Goal: Task Accomplishment & Management: Manage account settings

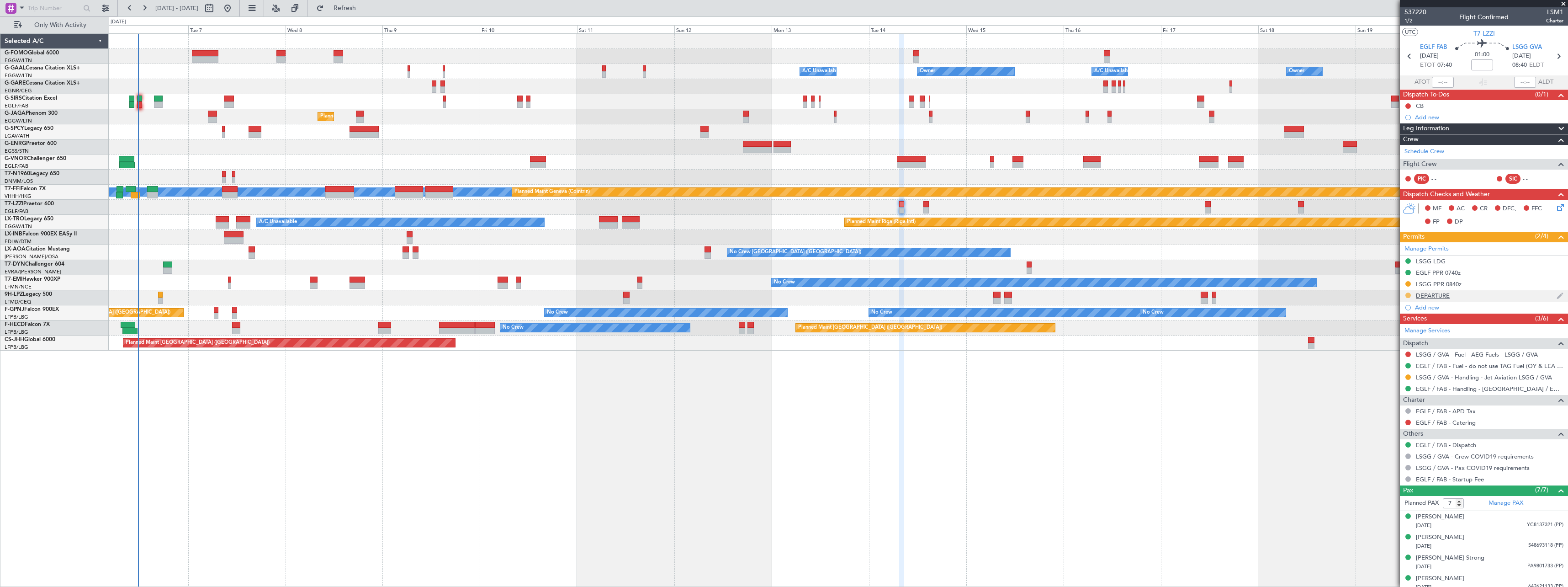
click at [1406, 296] on button at bounding box center [1408, 295] width 5 height 5
click at [1387, 401] on span "Received OK" at bounding box center [1385, 404] width 35 height 9
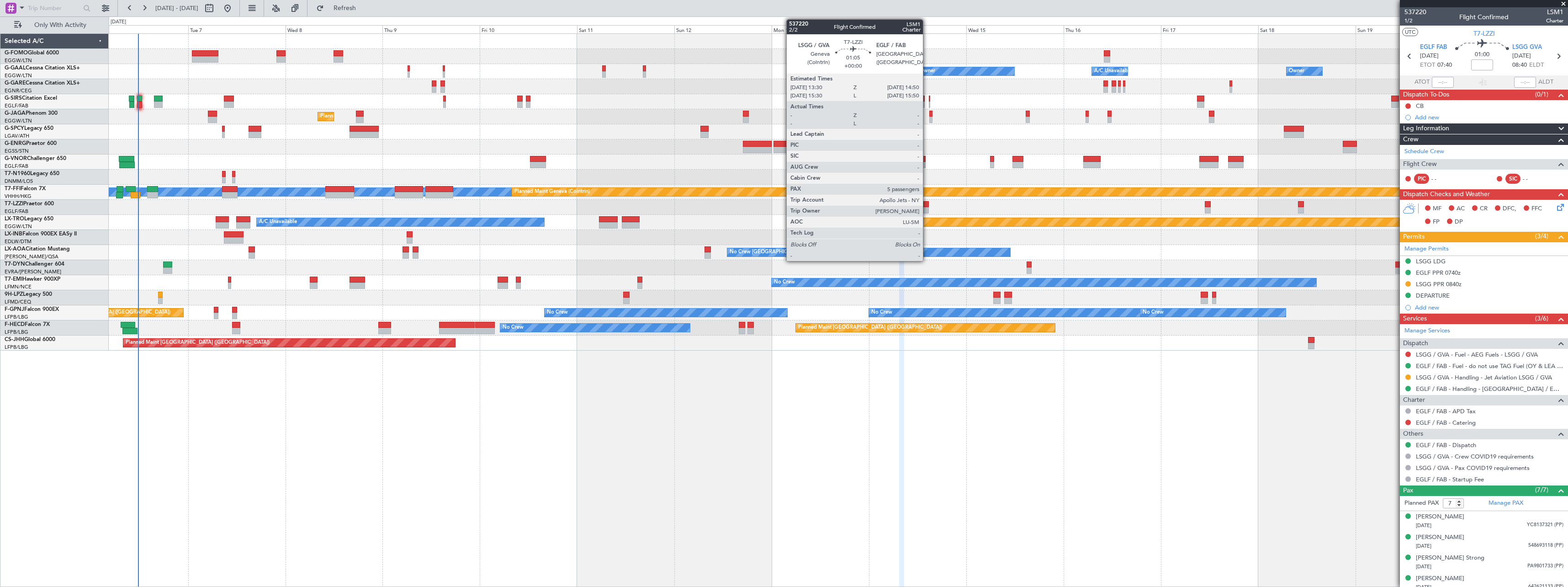
click at [927, 208] on div at bounding box center [926, 210] width 5 height 7
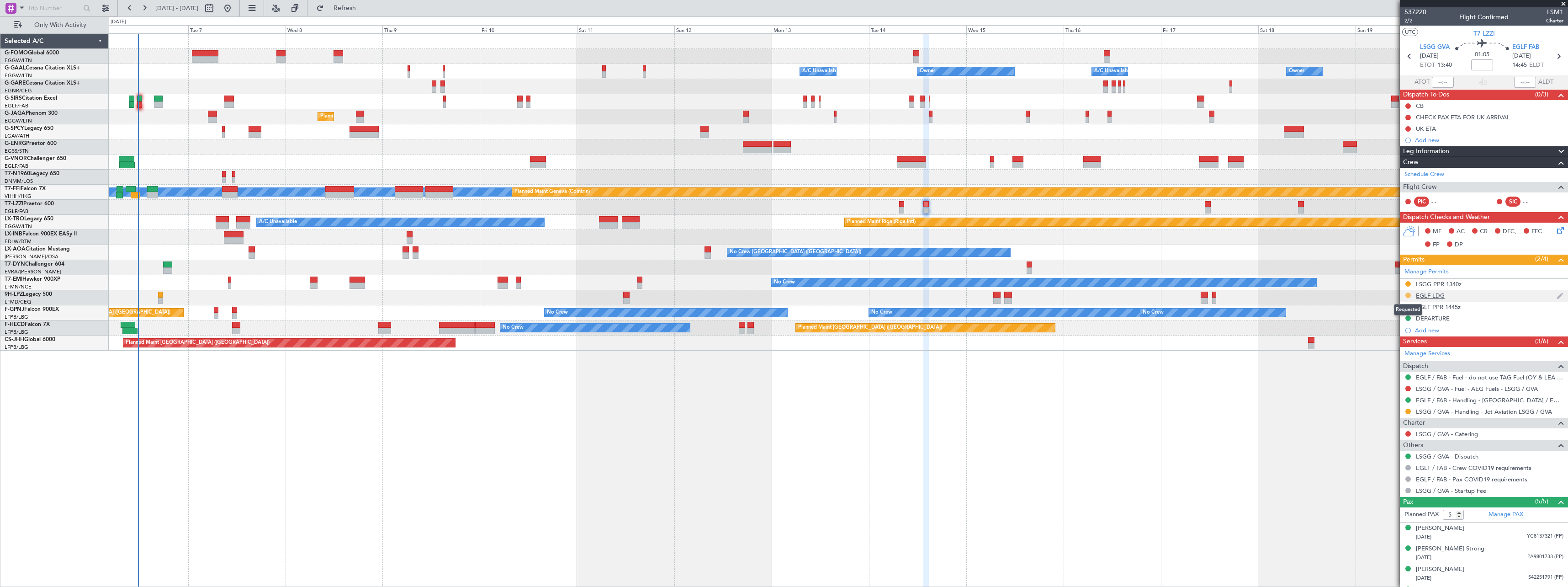
click at [1410, 295] on button at bounding box center [1408, 295] width 5 height 5
click at [1389, 402] on span "Received OK" at bounding box center [1385, 404] width 35 height 9
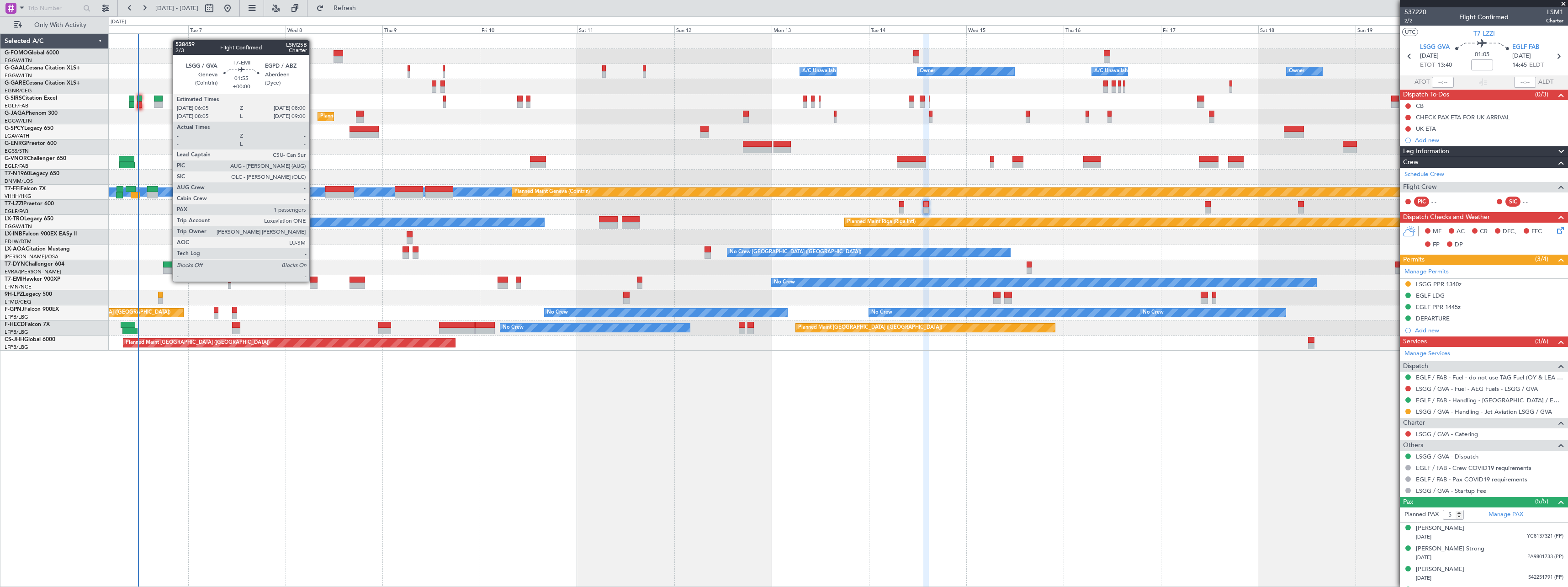
click at [313, 281] on div at bounding box center [314, 279] width 9 height 7
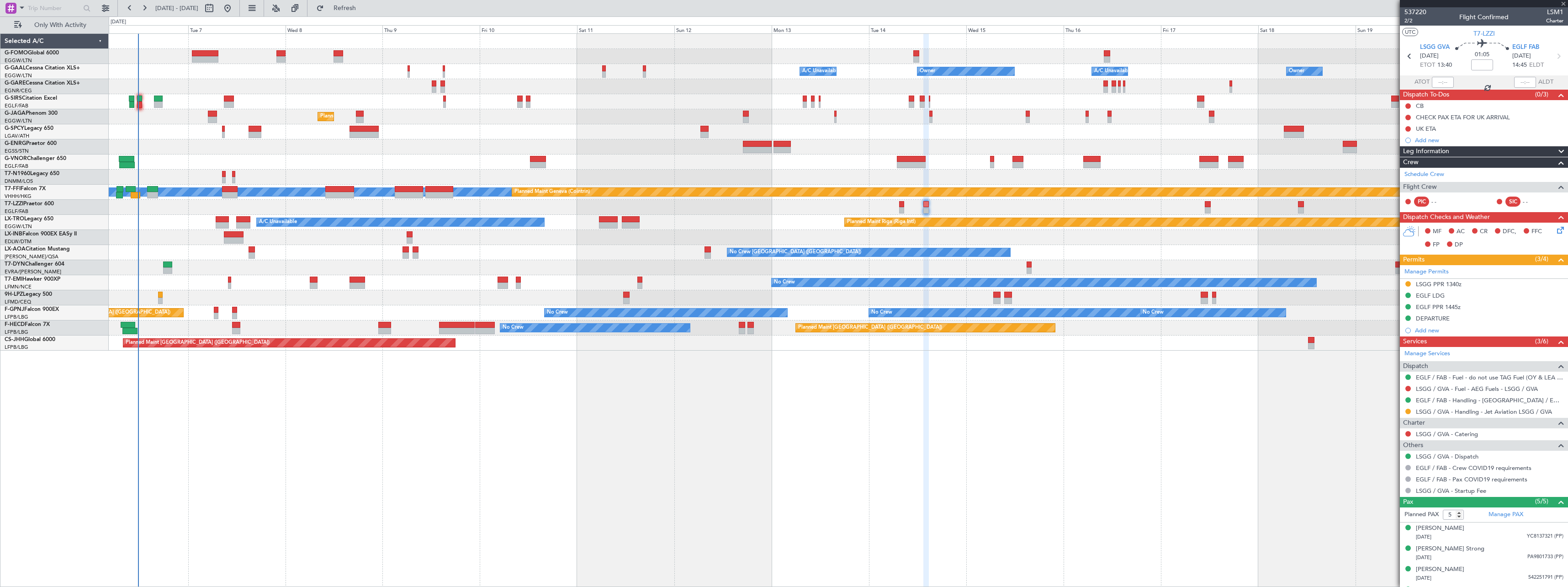
type input "1"
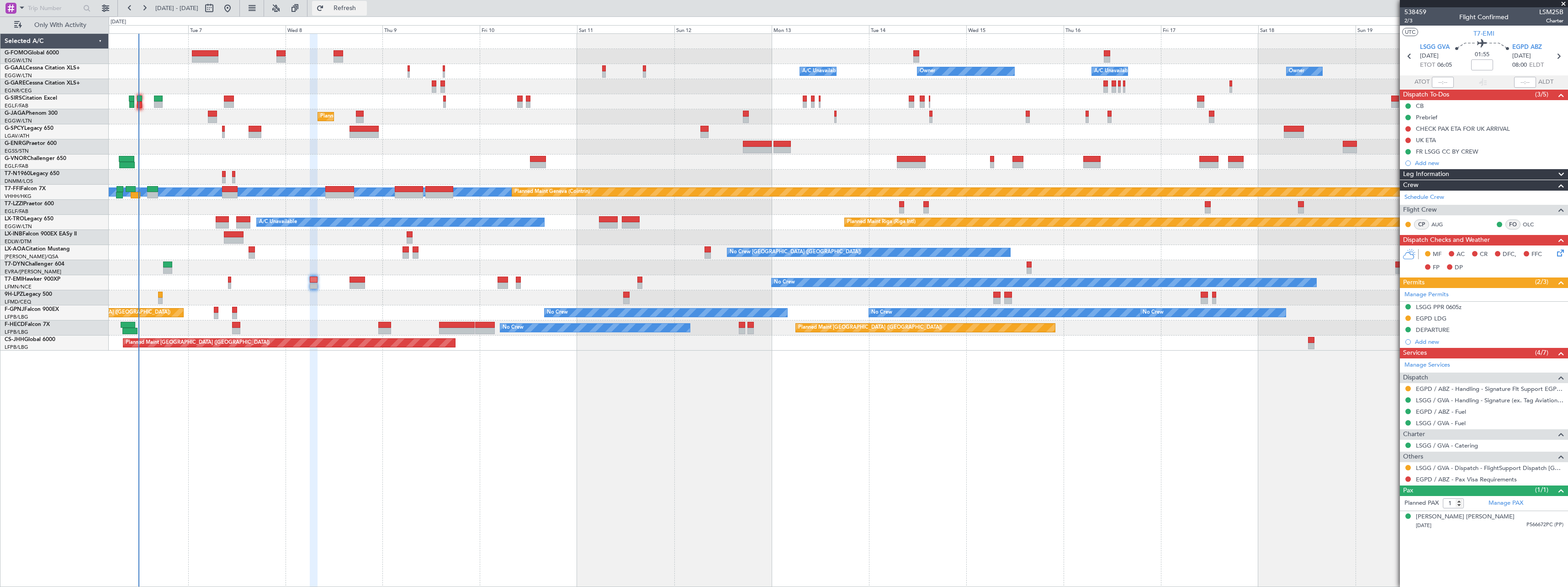
click at [364, 7] on span "Refresh" at bounding box center [345, 8] width 38 height 7
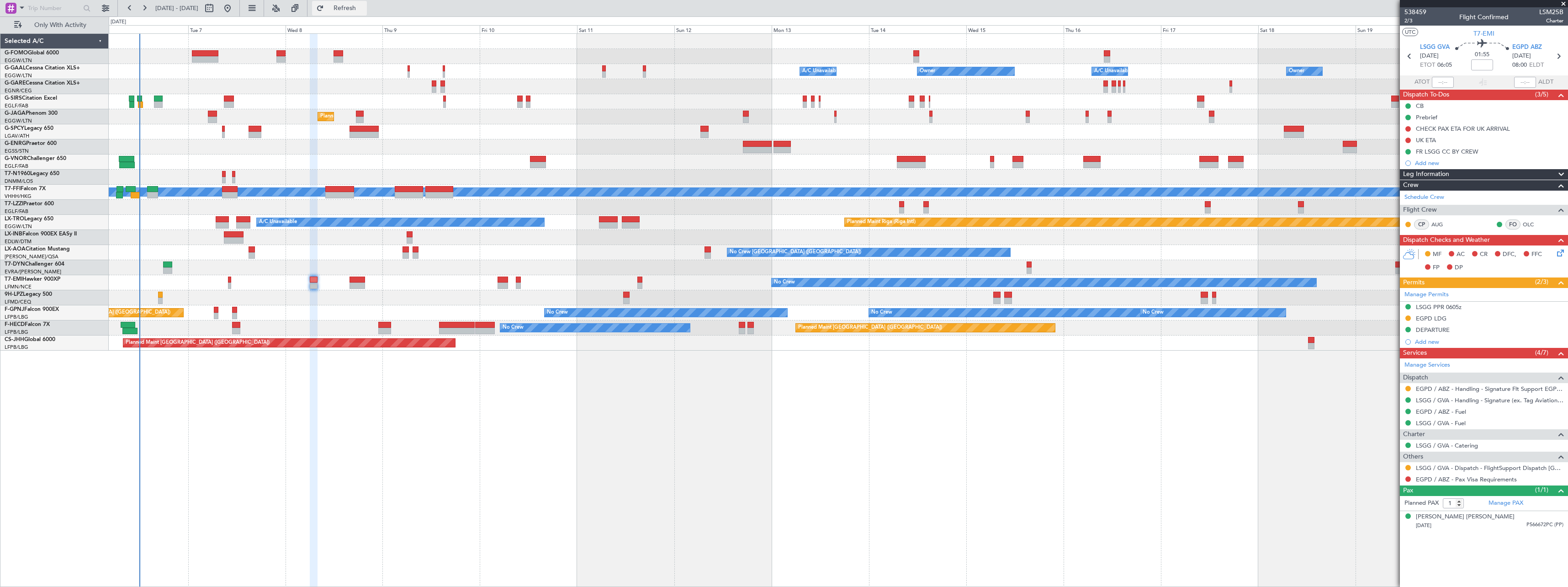
click at [364, 7] on span "Refresh" at bounding box center [345, 8] width 38 height 7
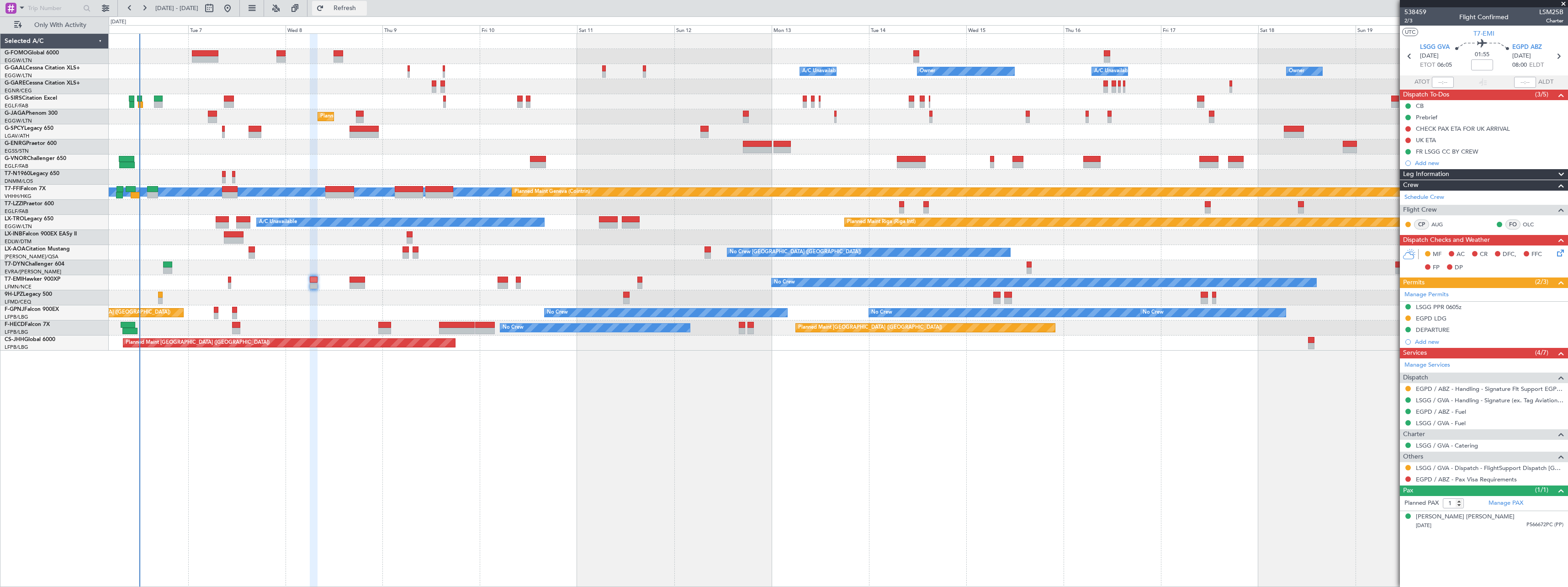
click at [364, 7] on span "Refresh" at bounding box center [345, 8] width 38 height 7
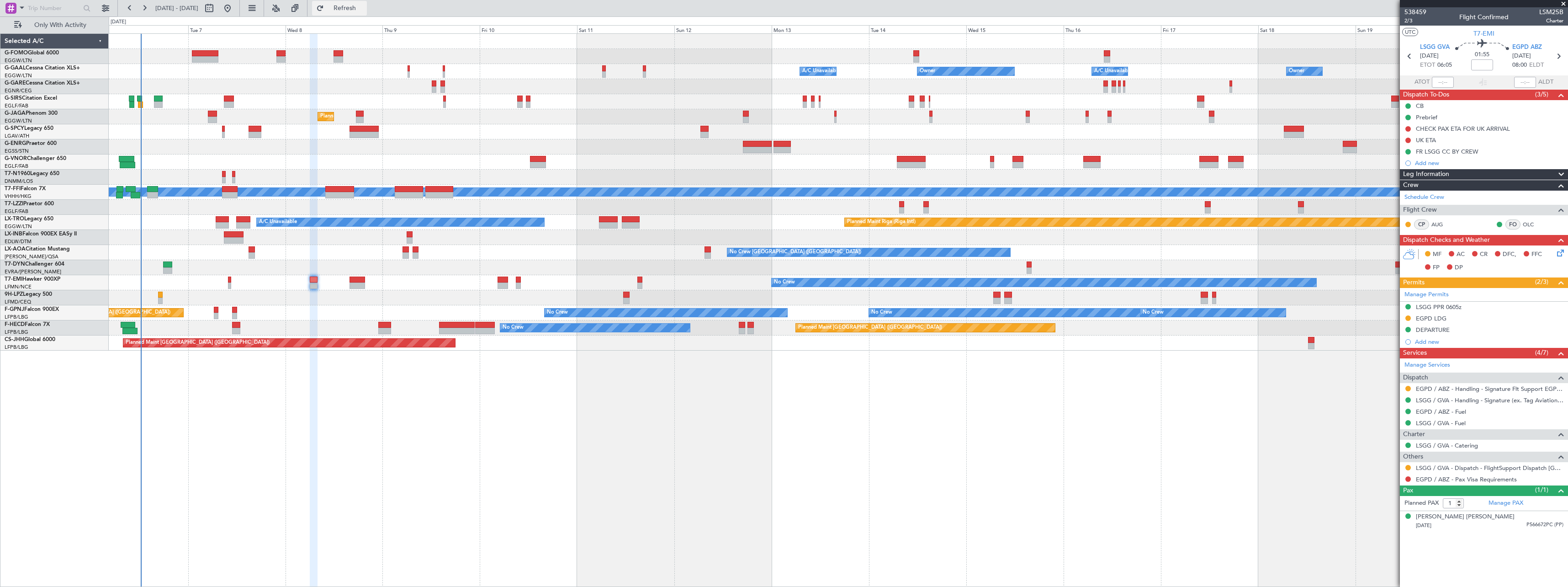
click at [364, 7] on span "Refresh" at bounding box center [345, 8] width 38 height 7
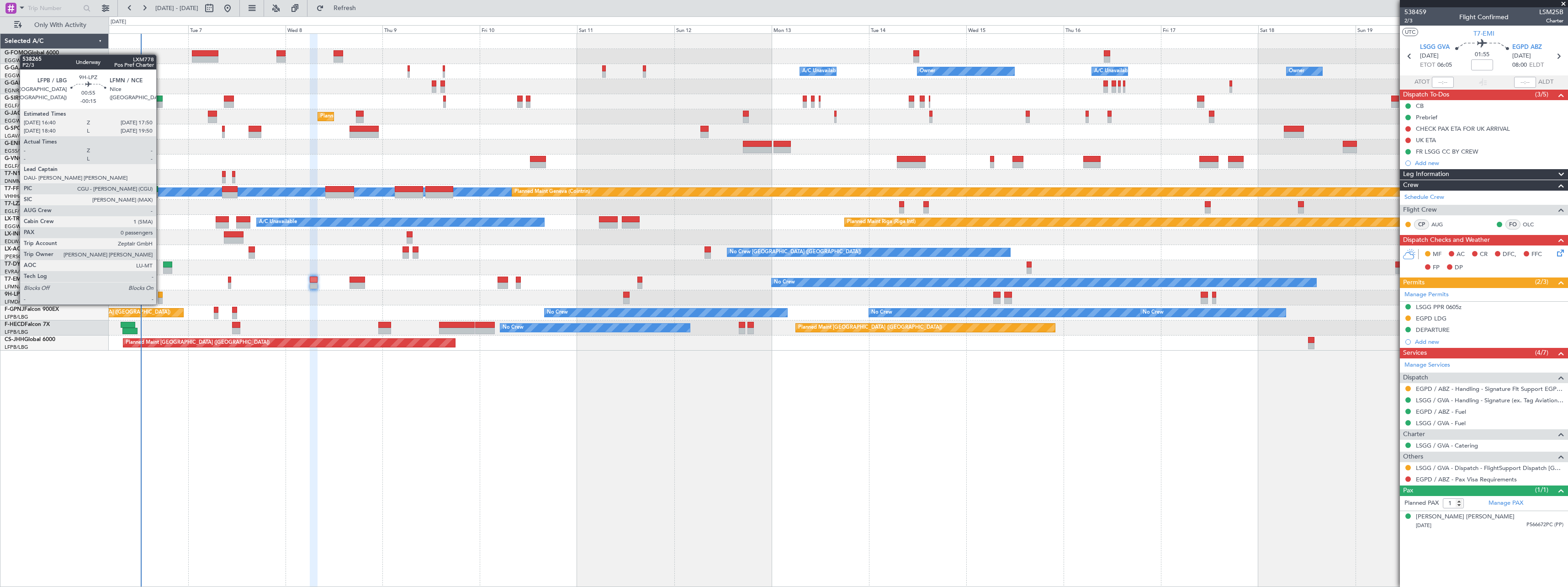
click at [160, 295] on div at bounding box center [161, 295] width 5 height 7
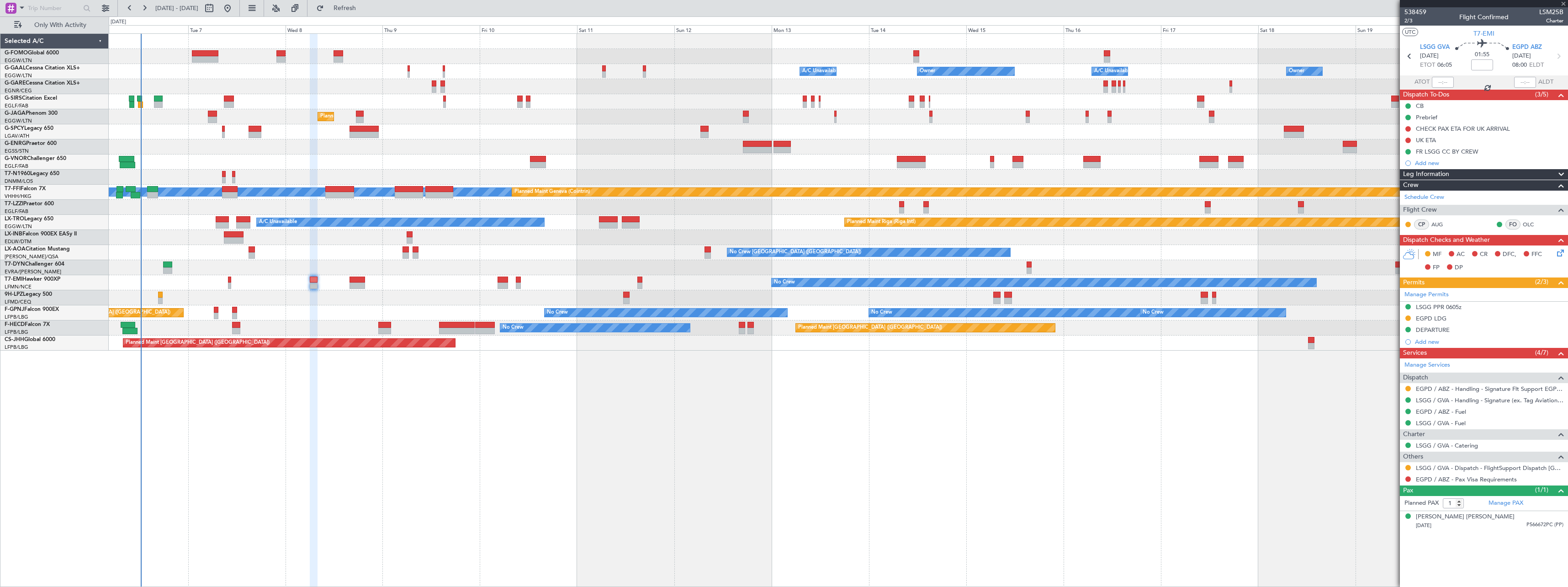
type input "-00:15"
type input "0"
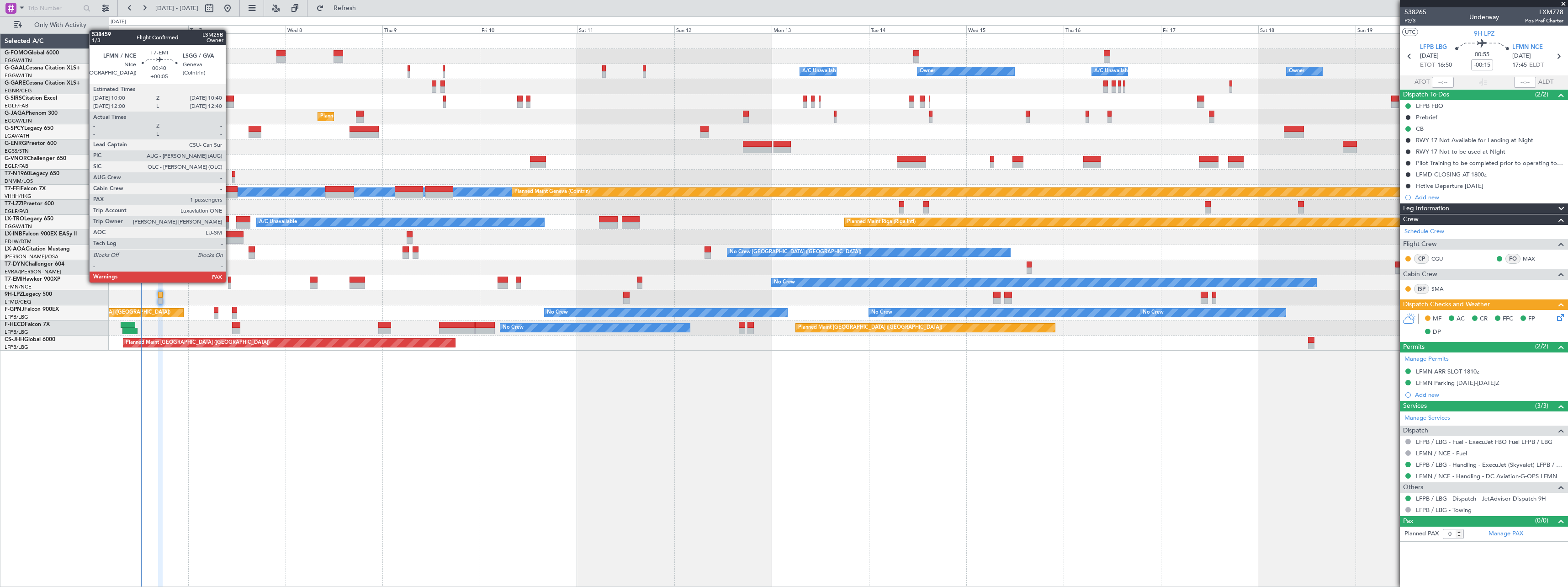
click at [230, 281] on div at bounding box center [229, 279] width 3 height 7
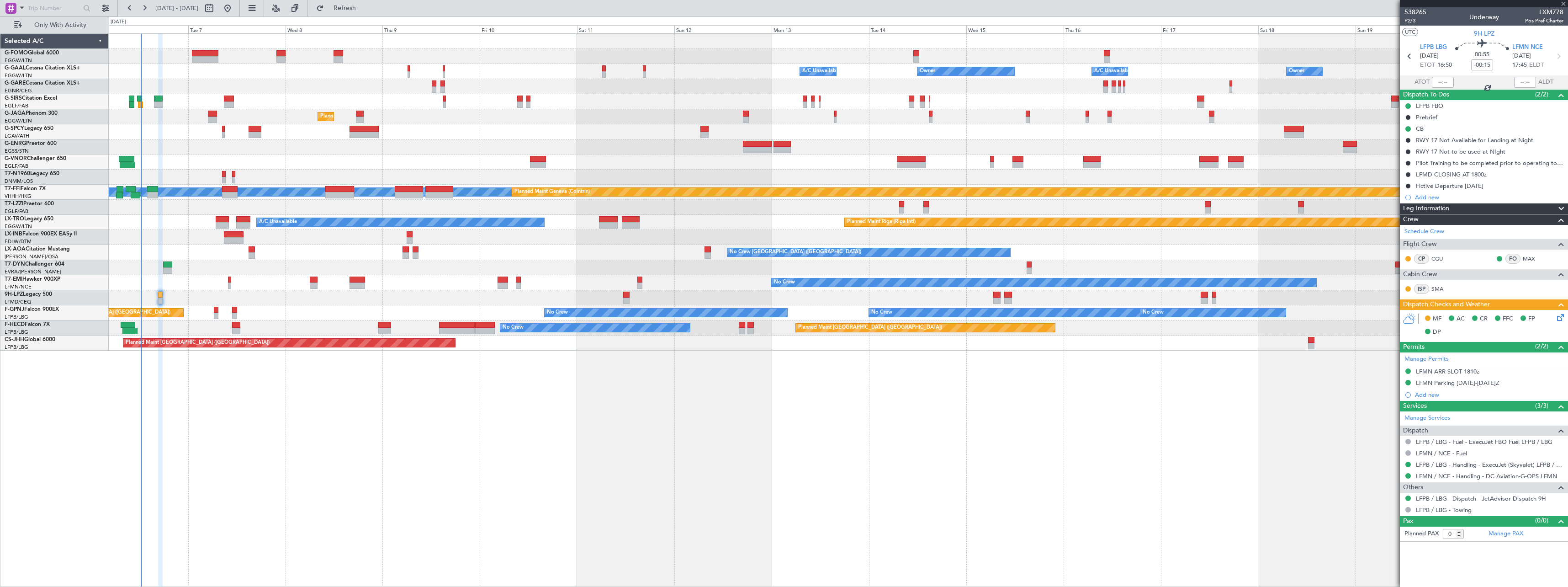
type input "+00:05"
type input "1"
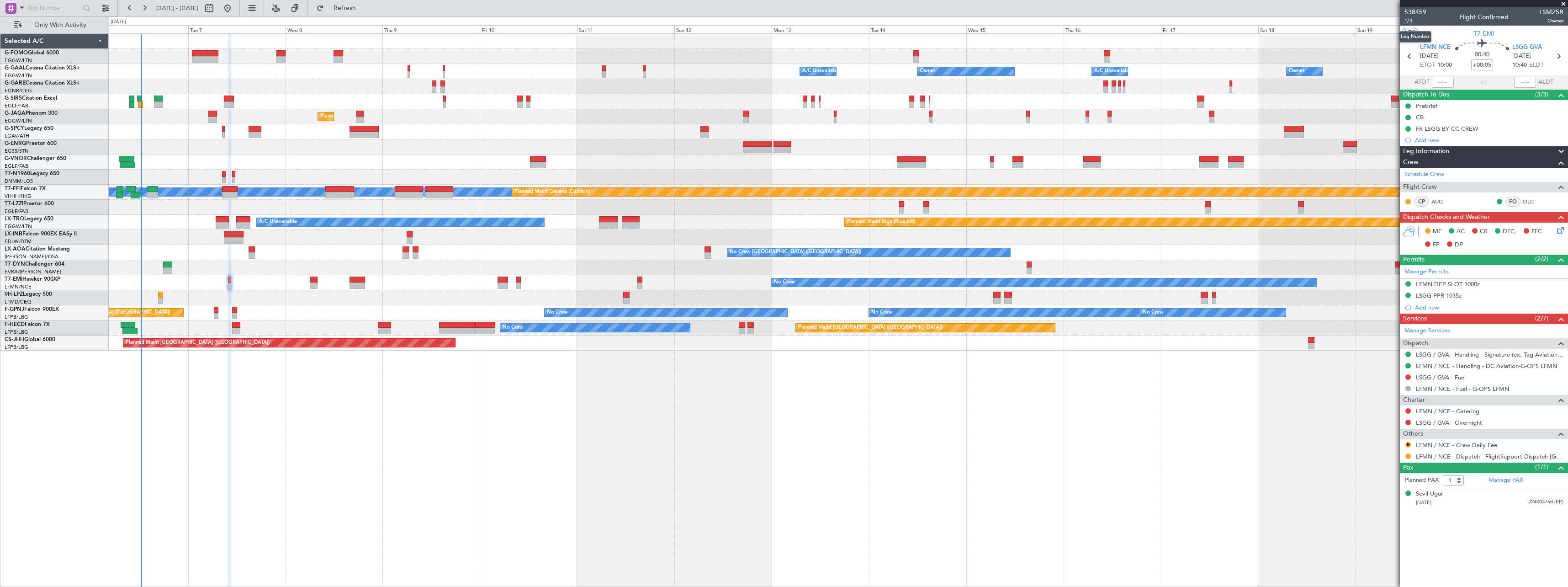
click at [1408, 23] on span "1/3" at bounding box center [1415, 21] width 22 height 8
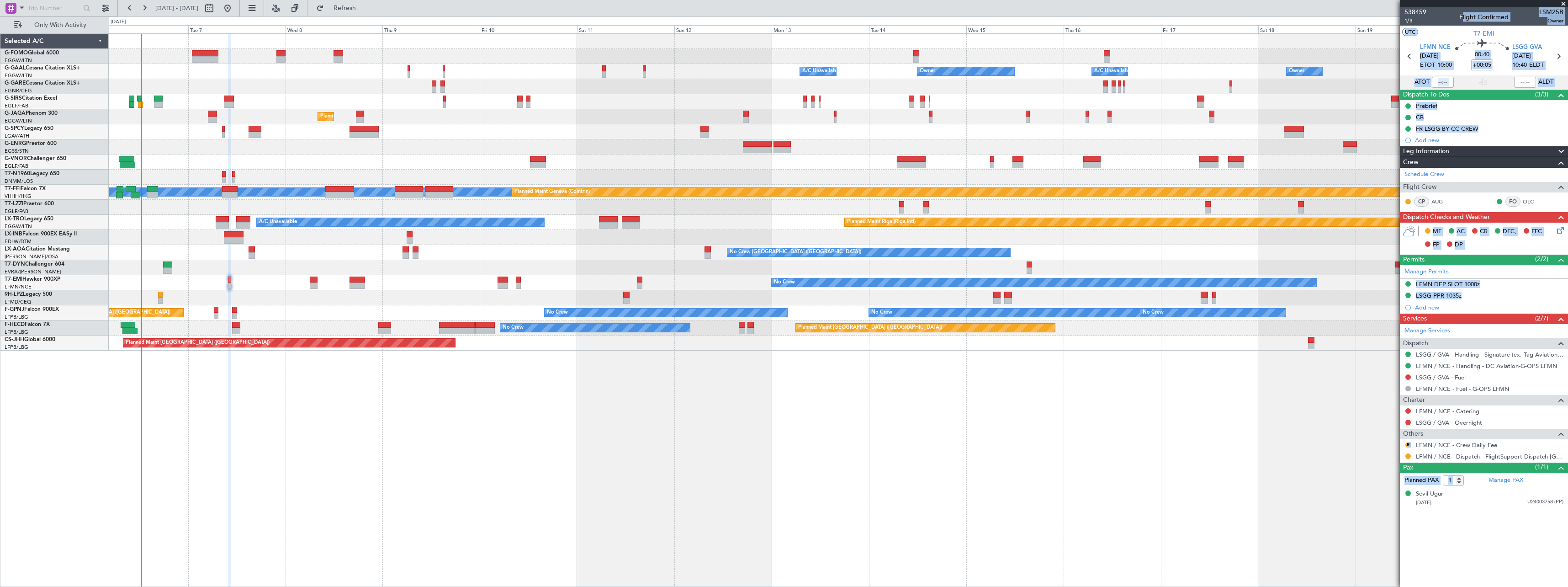
drag, startPoint x: 1545, startPoint y: 21, endPoint x: 1566, endPoint y: 21, distance: 21.0
click at [1552, 22] on span "Owner" at bounding box center [1552, 21] width 24 height 8
drag, startPoint x: 1547, startPoint y: 21, endPoint x: 1563, endPoint y: 23, distance: 16.1
click at [1563, 23] on div "538459 1/3 Flight Confirmed LSM25B Owner" at bounding box center [1484, 16] width 168 height 18
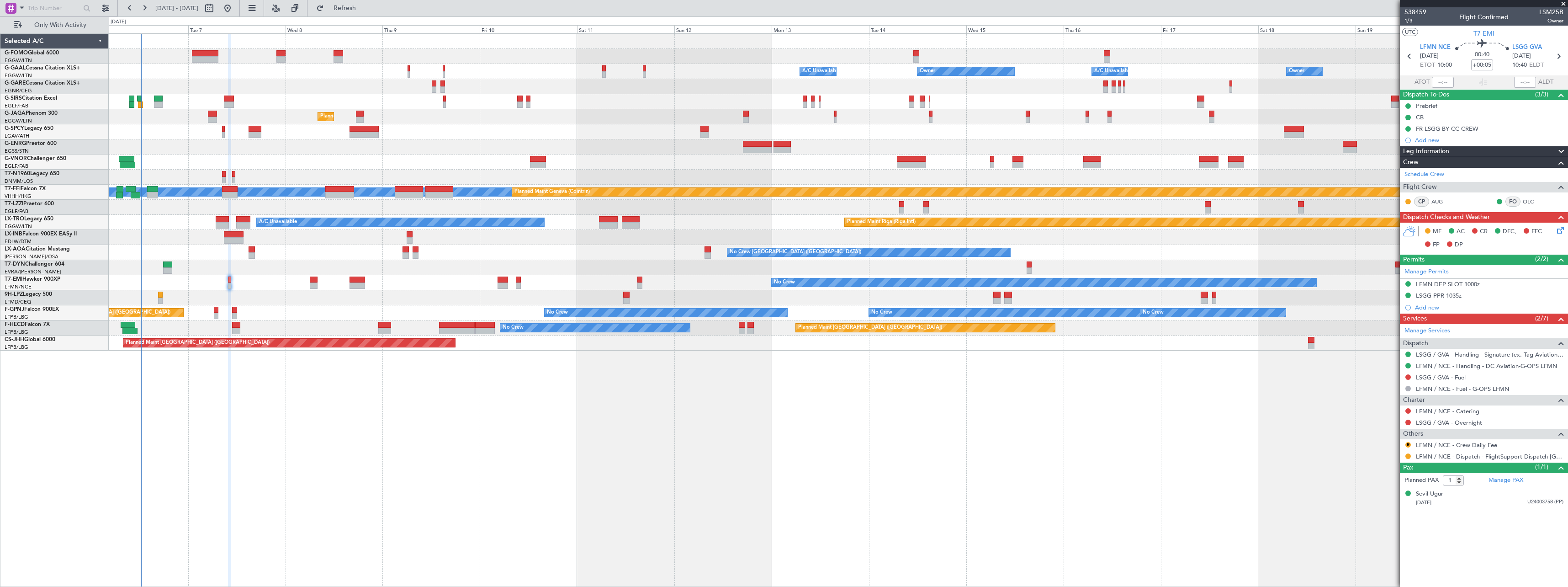
click at [1558, 21] on span "Owner" at bounding box center [1552, 21] width 24 height 8
click at [1552, 21] on span "Owner" at bounding box center [1552, 21] width 24 height 8
drag, startPoint x: 1552, startPoint y: 21, endPoint x: 1442, endPoint y: 14, distance: 110.2
click at [1442, 14] on div "538459 1/3 Flight Confirmed LSM25B Owner" at bounding box center [1484, 16] width 168 height 18
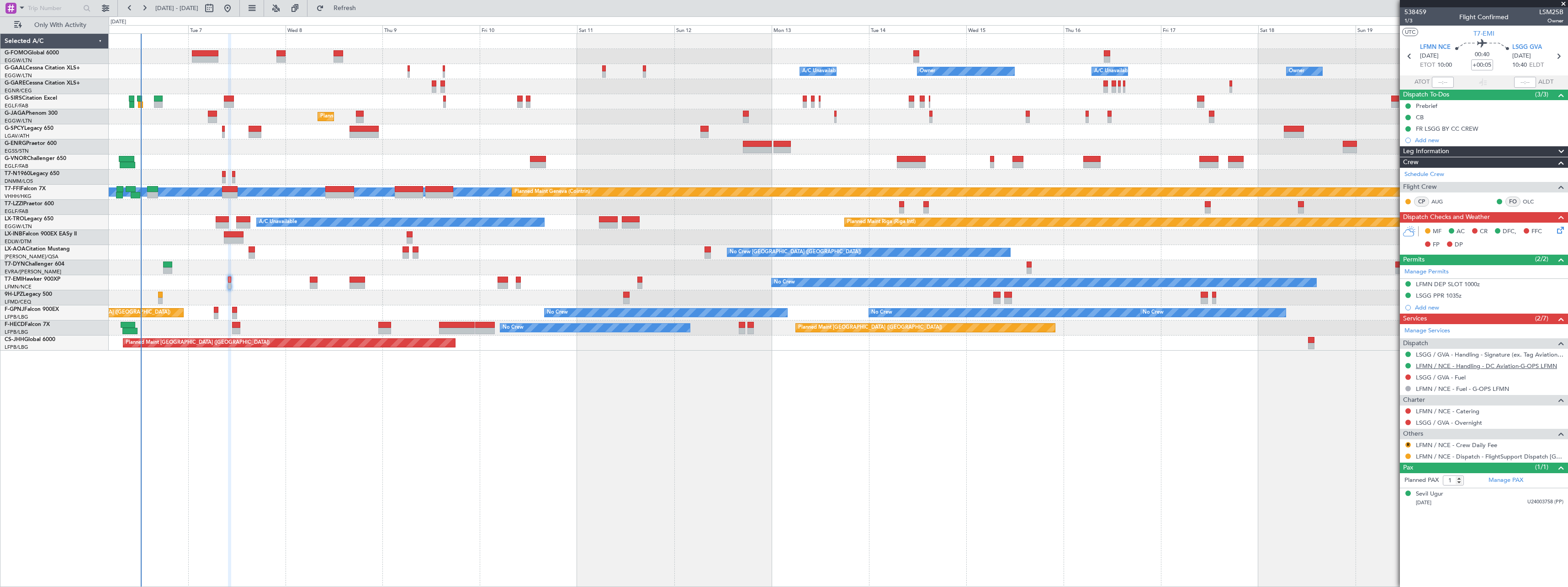
click at [1461, 364] on link "LFMN / NCE - Handling - DC Aviation-G-OPS LFMN" at bounding box center [1486, 365] width 141 height 8
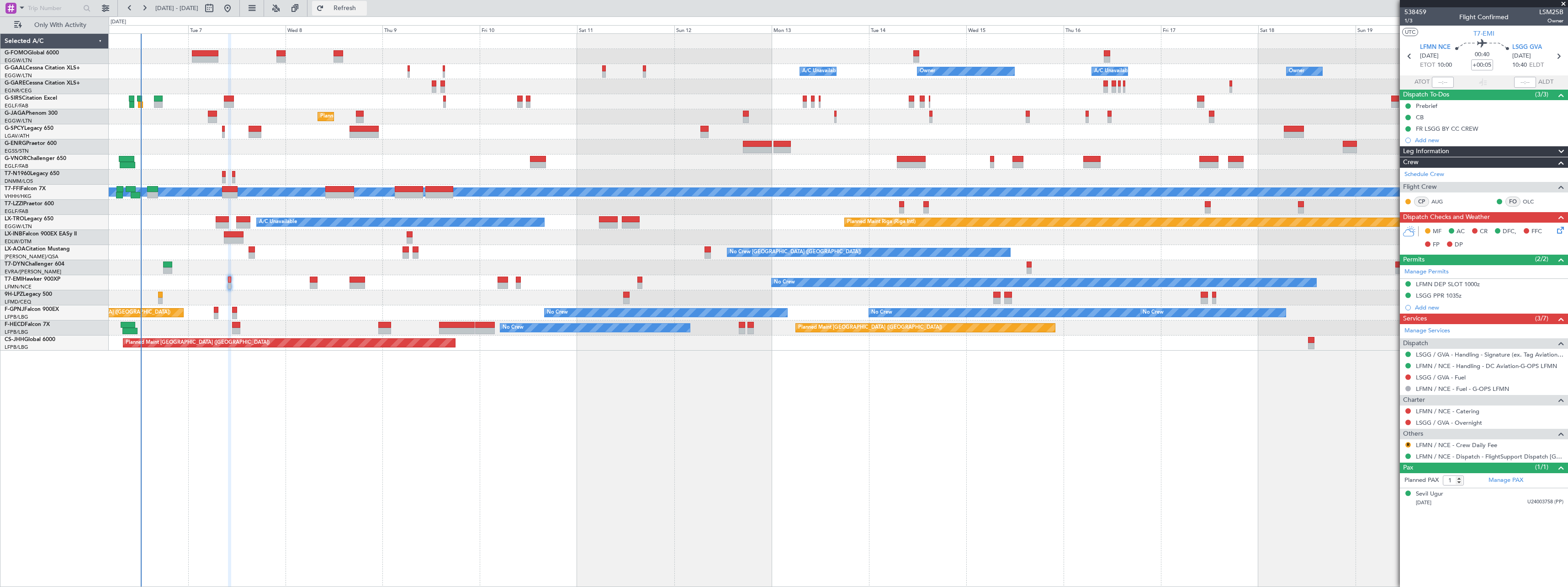
click at [364, 7] on span "Refresh" at bounding box center [345, 8] width 38 height 7
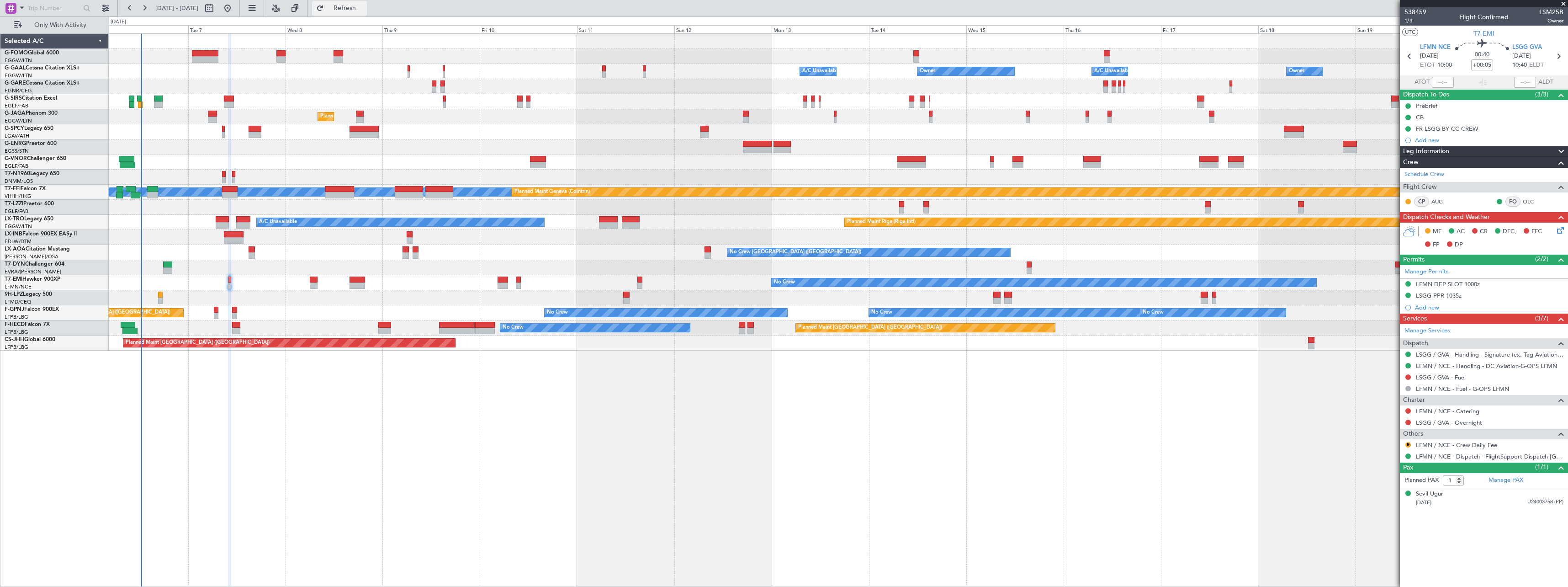
click at [367, 2] on button "Refresh" at bounding box center [340, 9] width 55 height 15
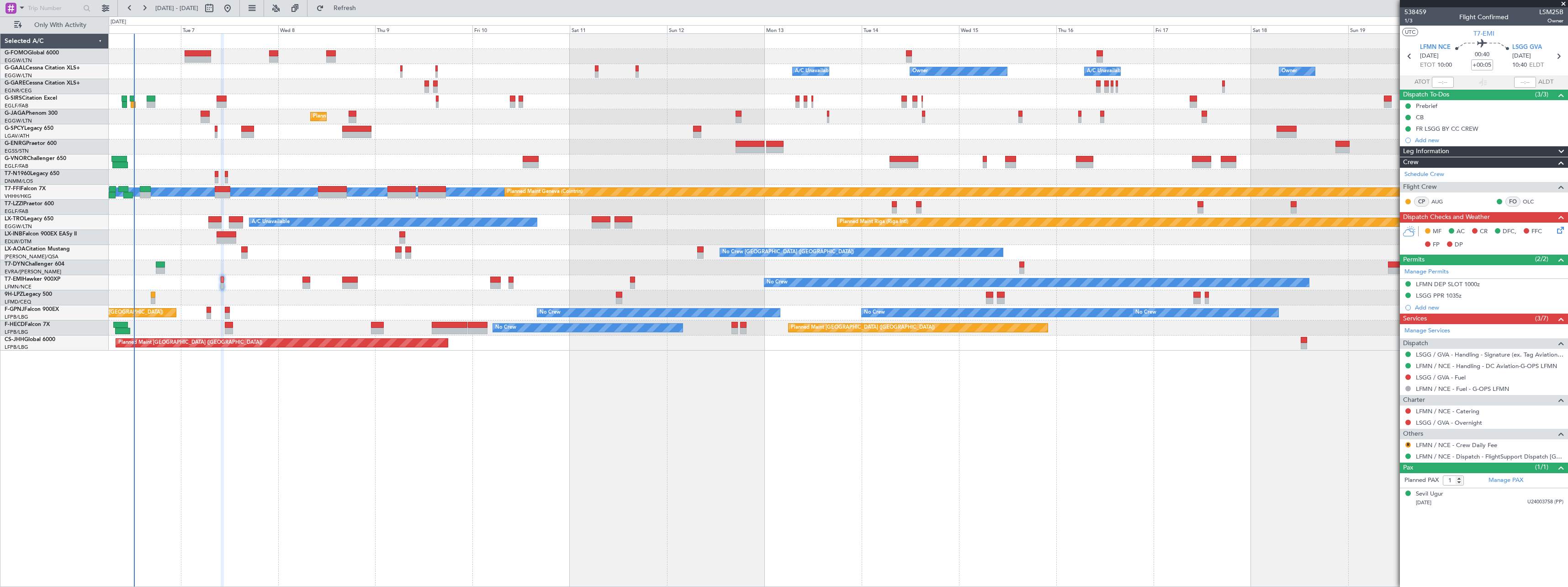
click at [187, 393] on div "A/C Unavailable Owner Owner A/C Unavailable Owner Planned Maint [GEOGRAPHIC_DAT…" at bounding box center [838, 310] width 1459 height 554
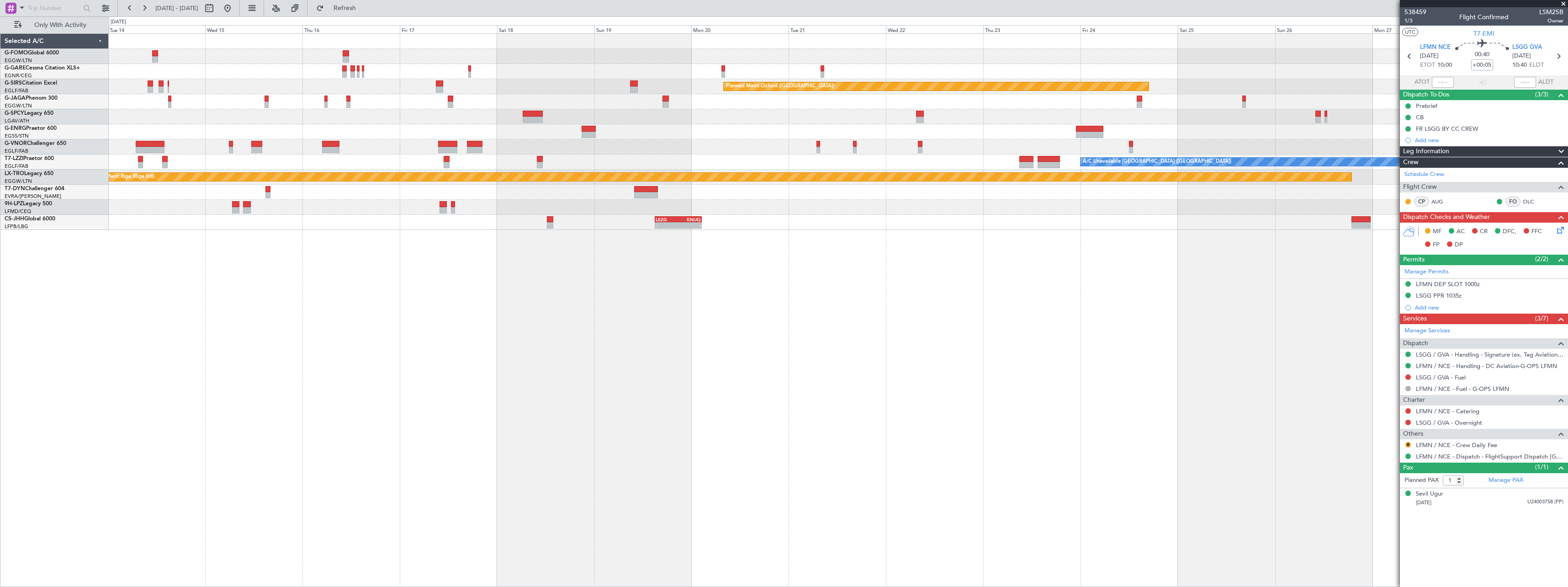
click at [54, 408] on div "Planned Maint Oxford ([GEOGRAPHIC_DATA]) A/C Unavailable [GEOGRAPHIC_DATA] ([GE…" at bounding box center [784, 301] width 1568 height 571
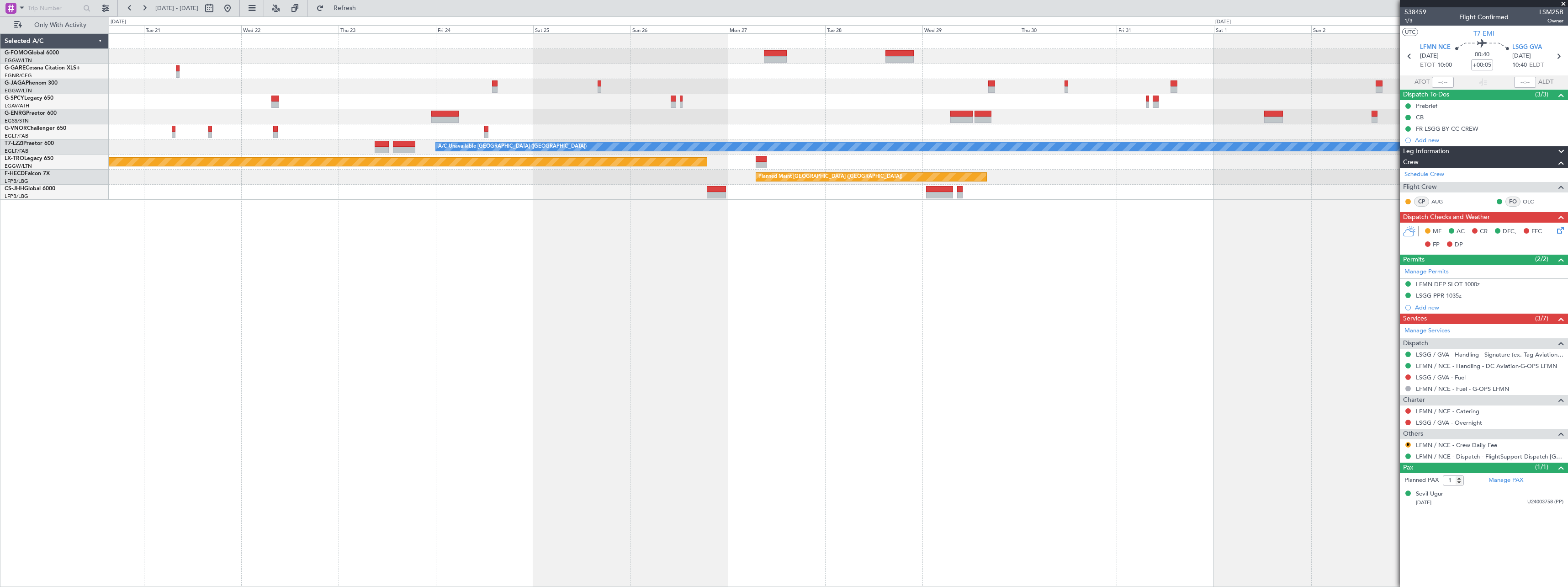
click at [63, 412] on div "A/C Unavailable [GEOGRAPHIC_DATA] ([GEOGRAPHIC_DATA]) Planned Maint [GEOGRAPHIC…" at bounding box center [784, 301] width 1568 height 571
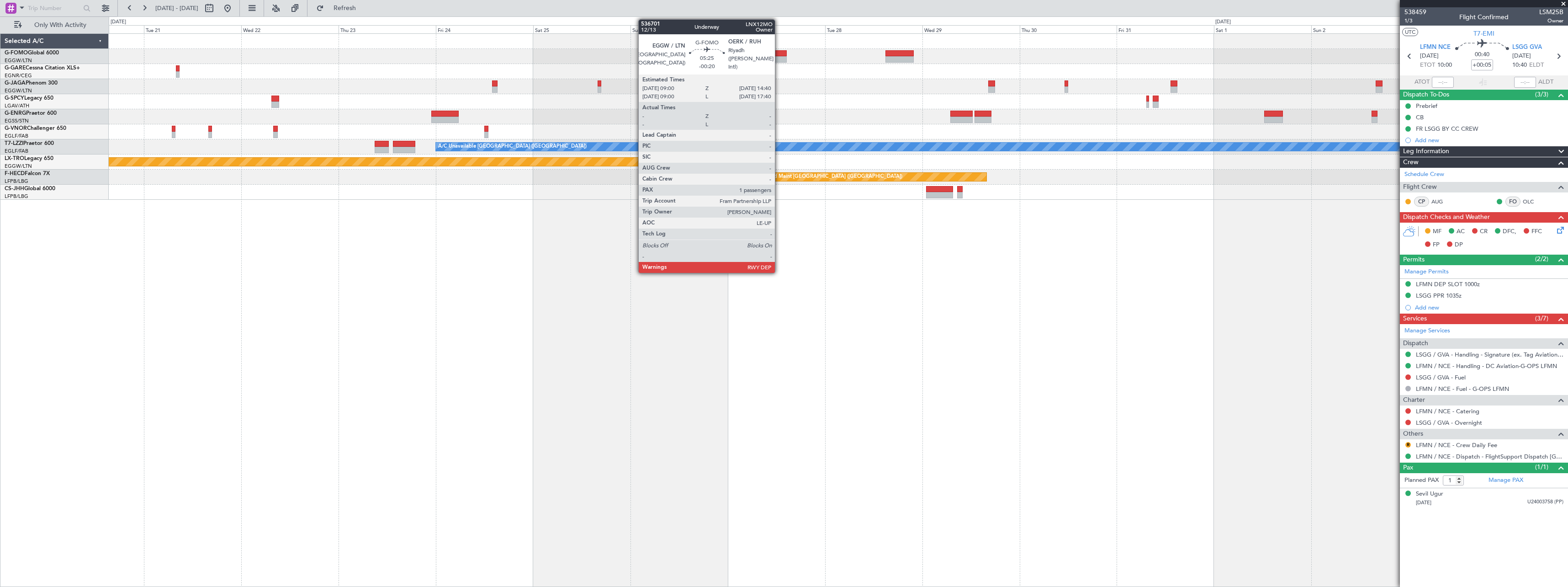
click at [779, 56] on div at bounding box center [775, 54] width 23 height 7
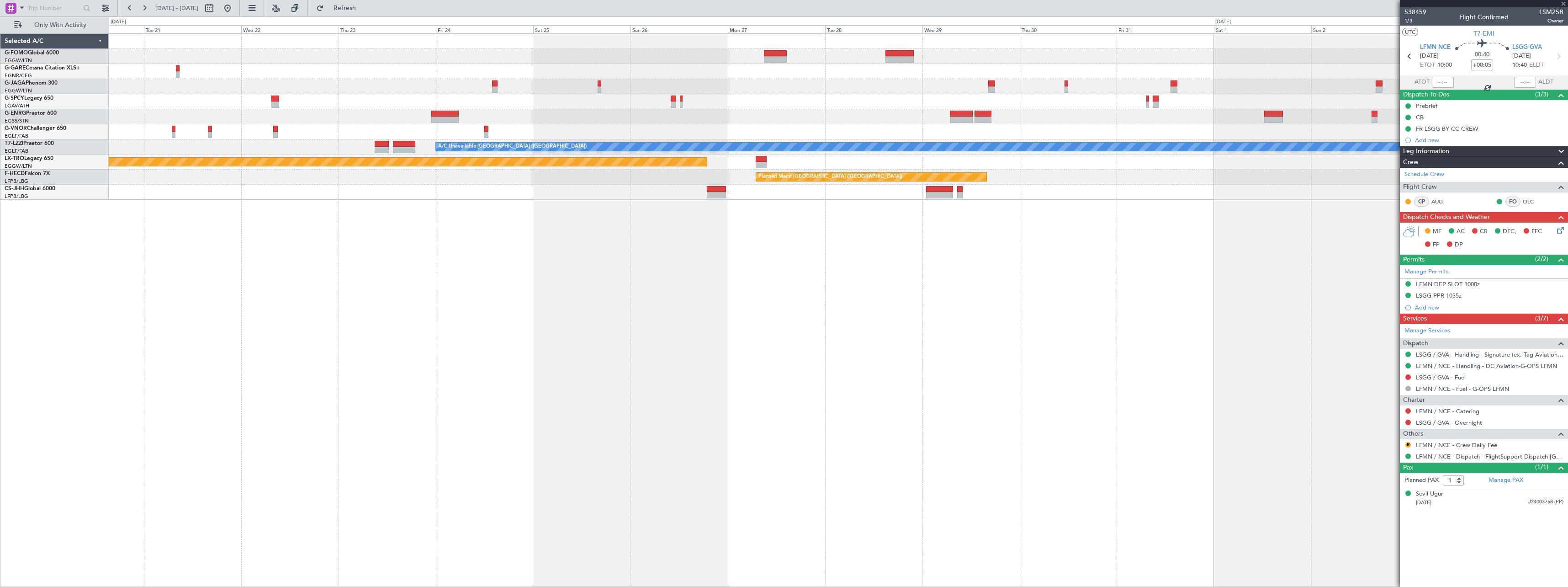
type input "-00:20"
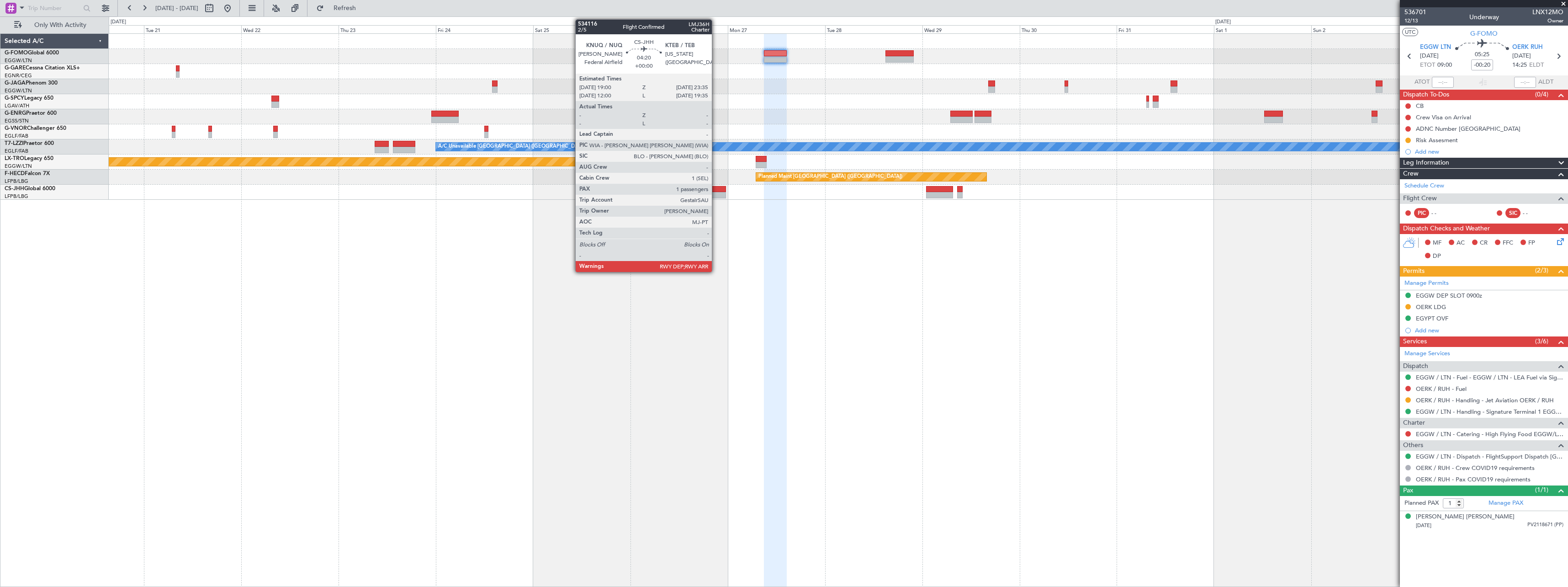
click at [716, 192] on div at bounding box center [716, 195] width 19 height 7
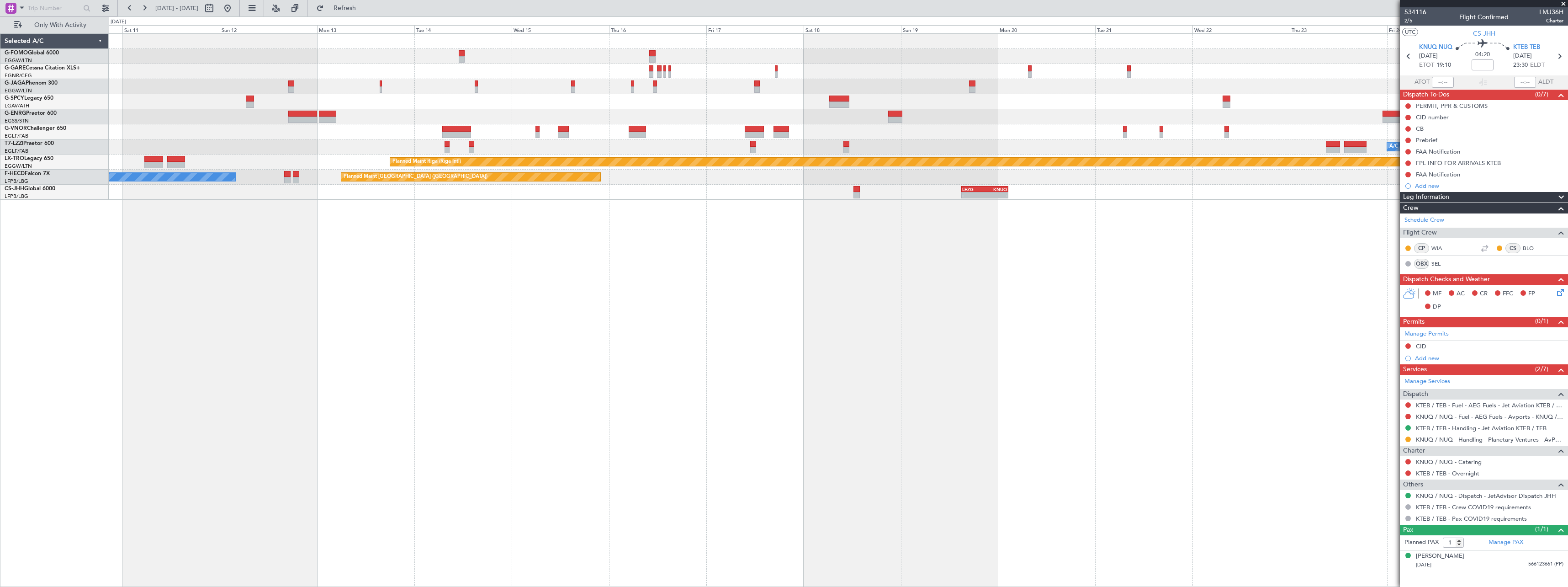
click at [1334, 263] on div "Planned Maint [GEOGRAPHIC_DATA] ([GEOGRAPHIC_DATA]) A/C Unavailable [GEOGRAPHIC…" at bounding box center [838, 310] width 1459 height 554
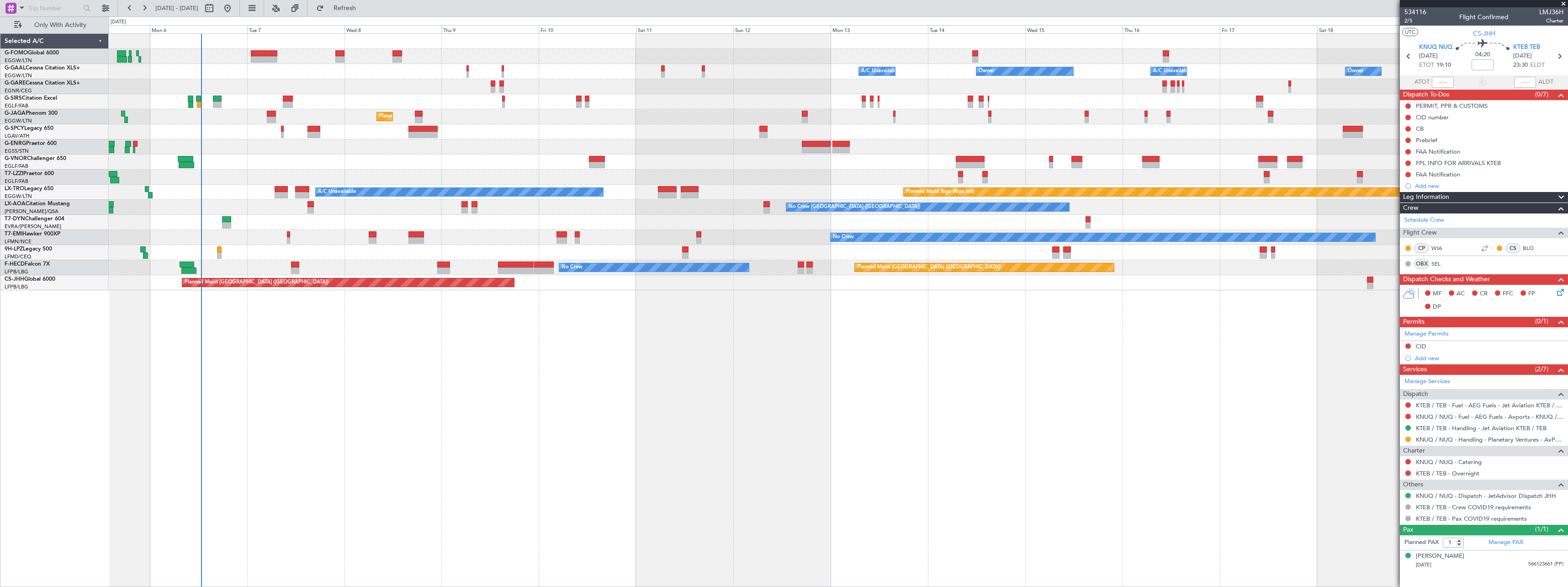
click at [1146, 314] on div "Owner Owner A/C Unavailable Owner A/C Unavailable Planned Maint [GEOGRAPHIC_DAT…" at bounding box center [838, 310] width 1459 height 554
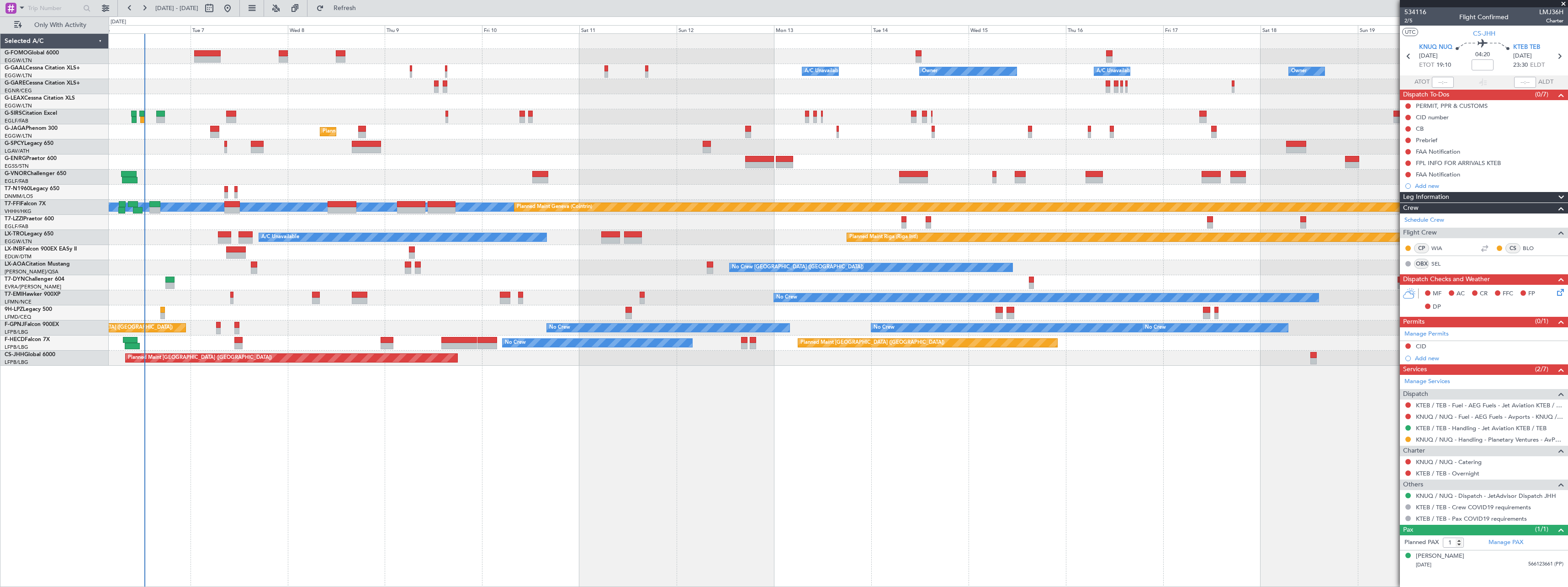
click at [667, 338] on div "Owner Owner A/C Unavailable Owner A/C Unavailable Planned Maint [GEOGRAPHIC_DAT…" at bounding box center [838, 310] width 1459 height 554
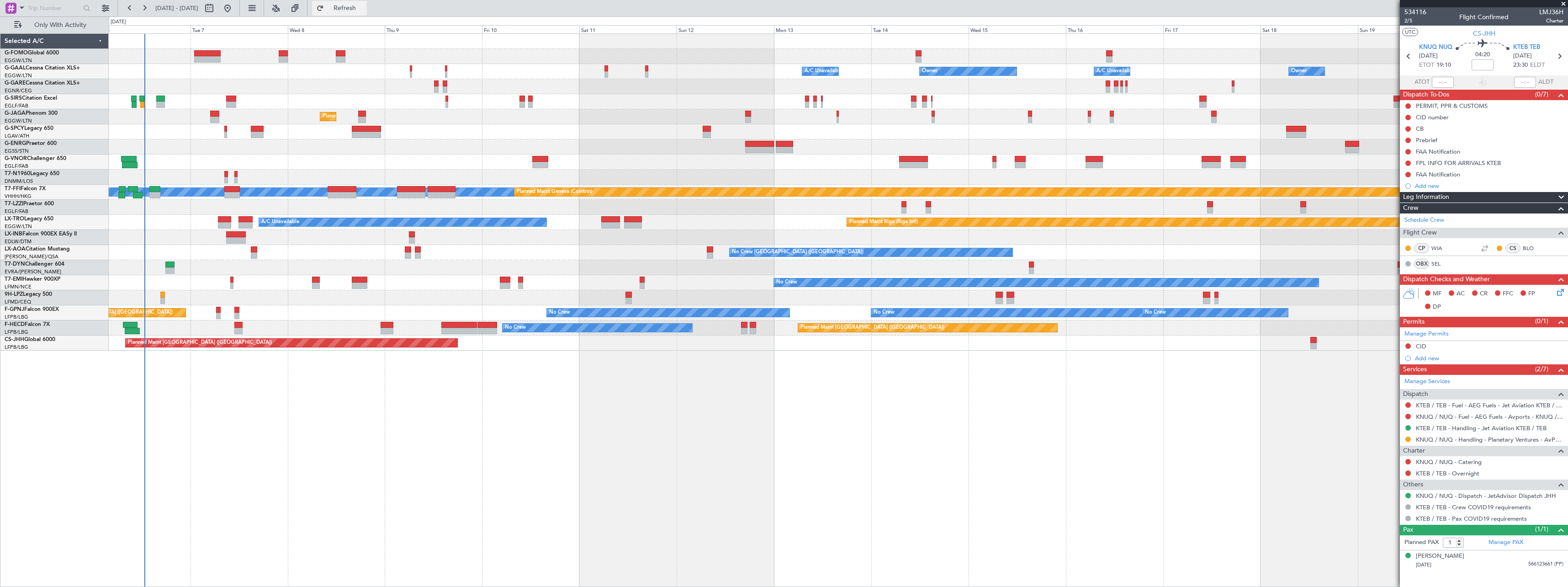
click at [360, 3] on button "Refresh" at bounding box center [340, 9] width 55 height 15
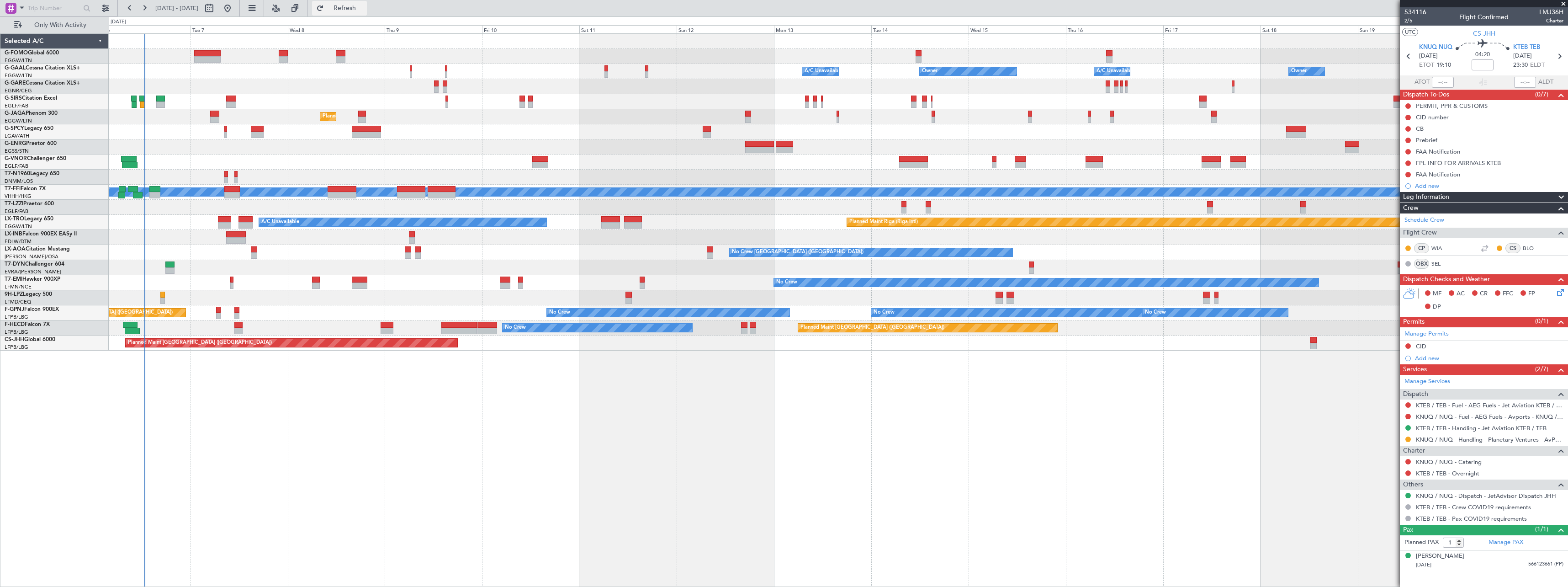
click at [364, 10] on span "Refresh" at bounding box center [345, 8] width 38 height 7
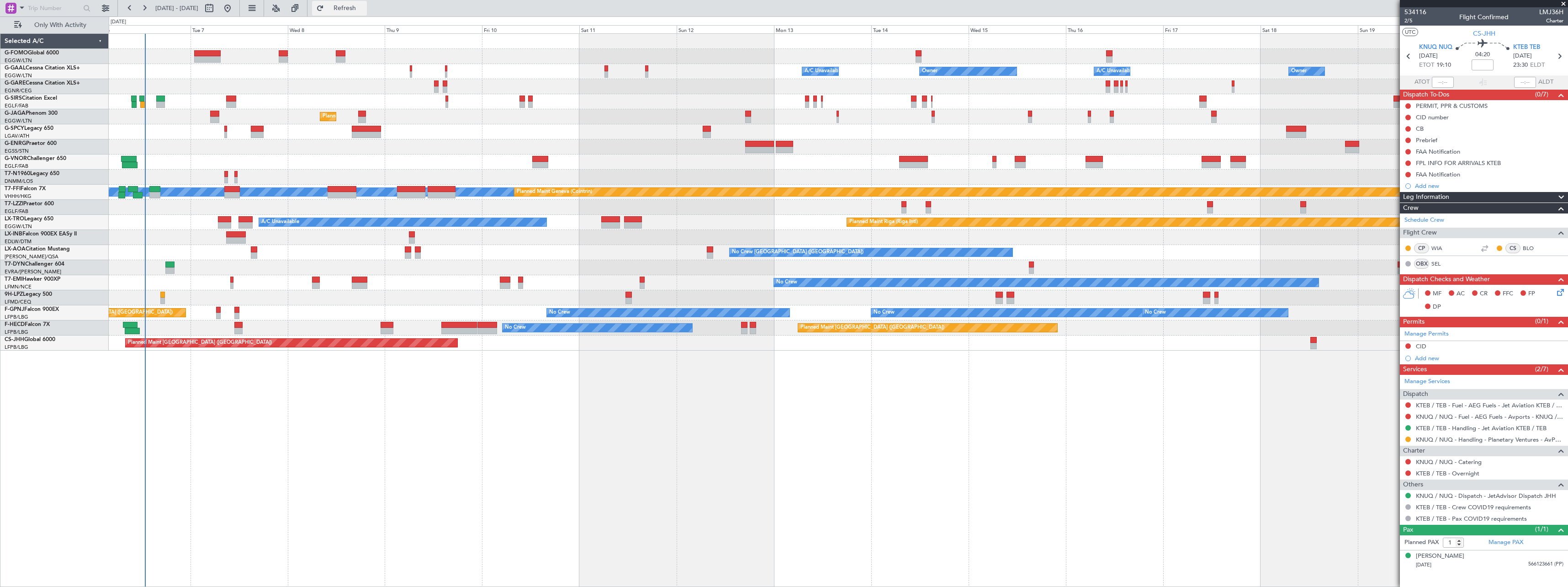
click at [364, 5] on span "Refresh" at bounding box center [345, 8] width 38 height 7
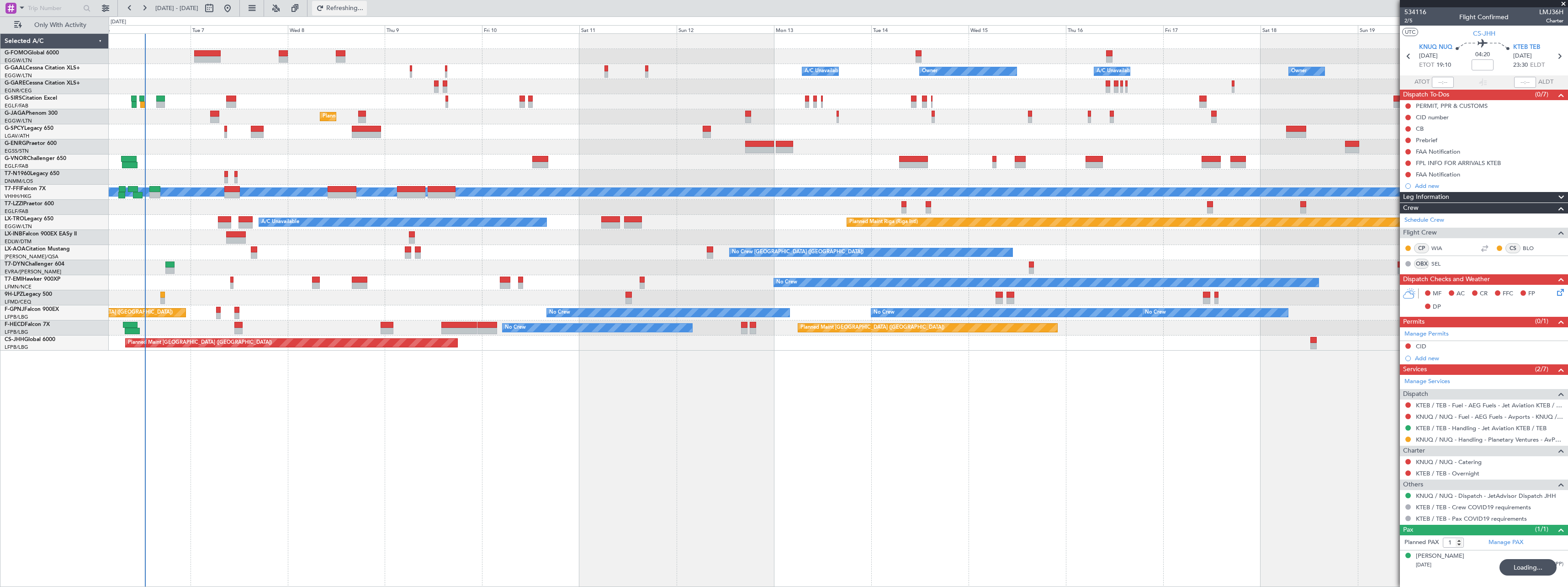
click at [364, 5] on span "Refreshing..." at bounding box center [345, 8] width 38 height 7
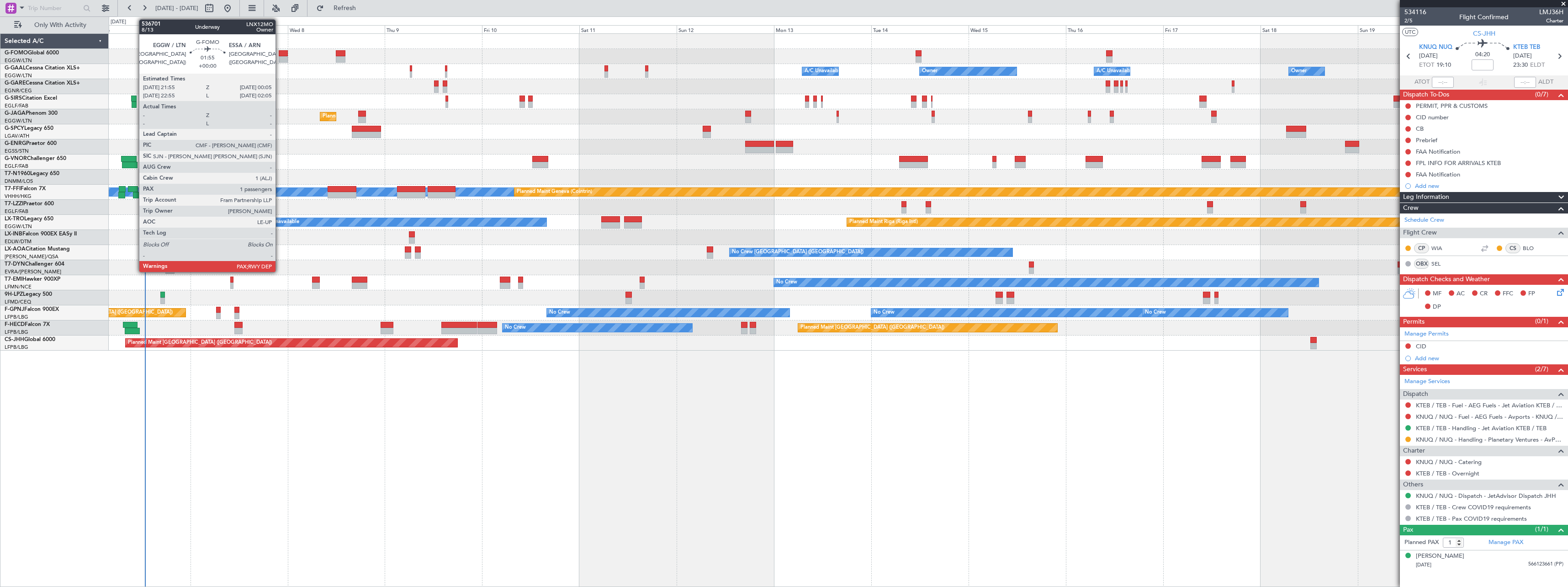
click at [279, 57] on div at bounding box center [283, 59] width 9 height 7
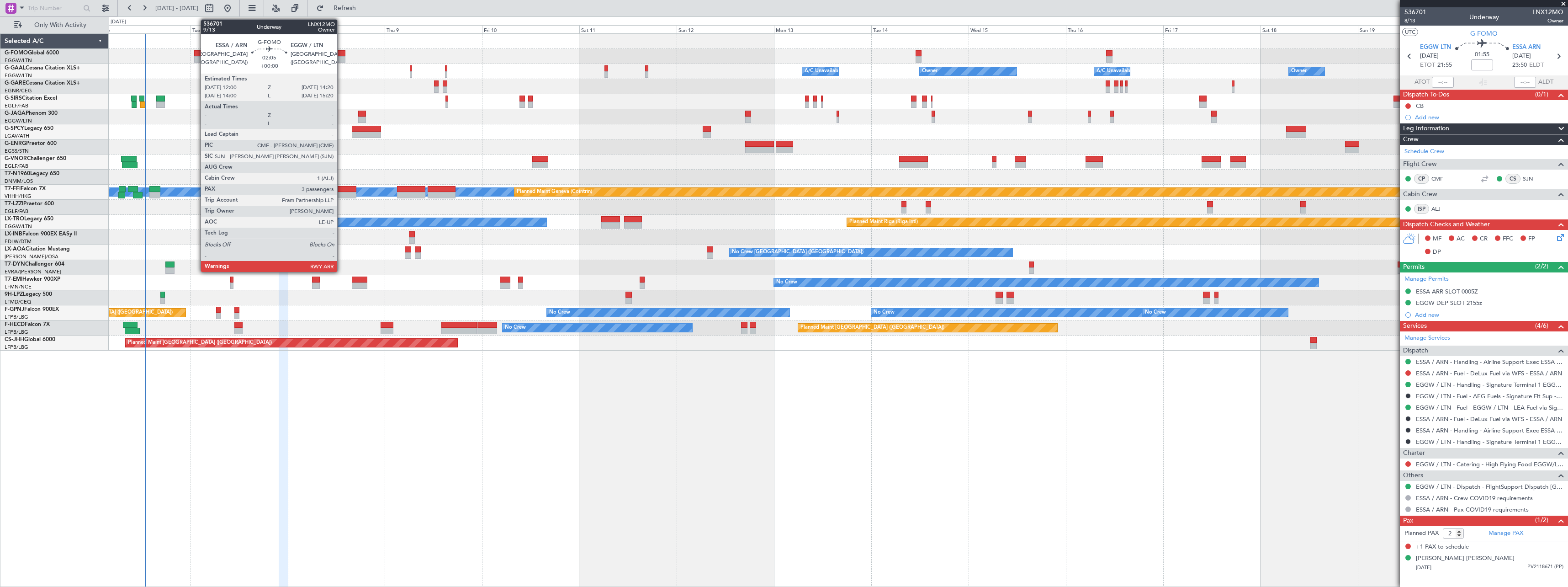
click at [341, 55] on div at bounding box center [341, 54] width 10 height 7
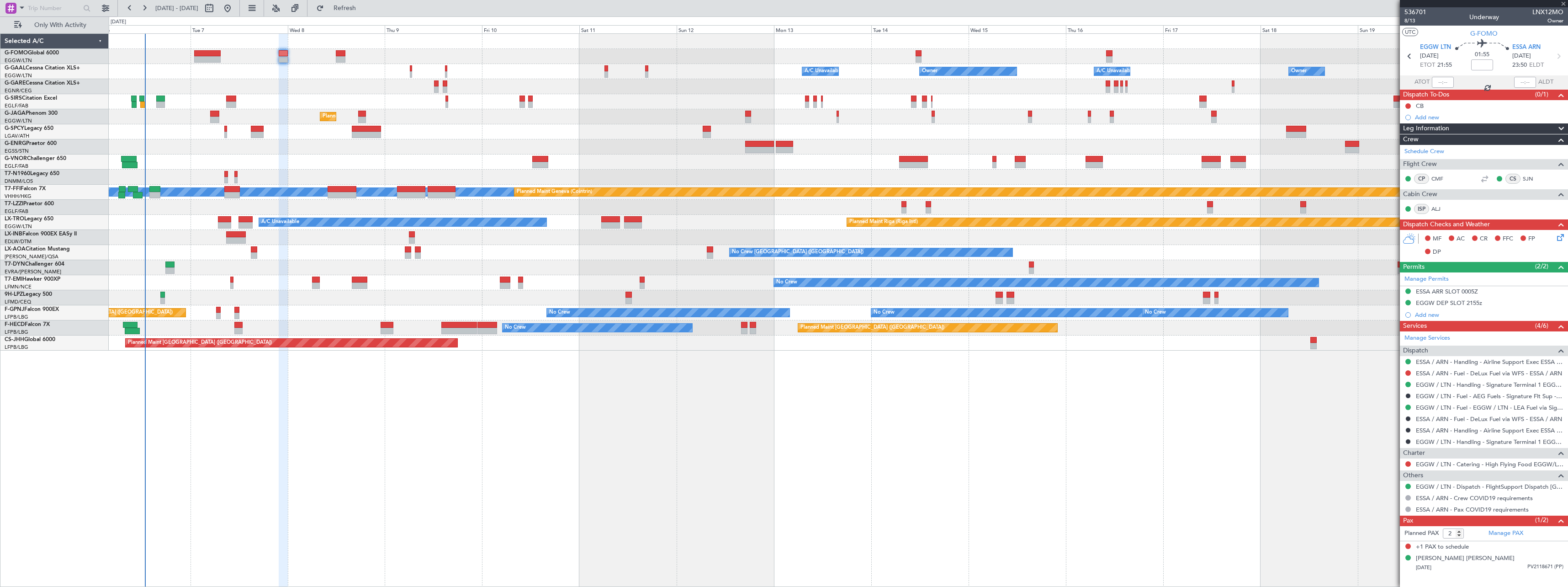
type input "3"
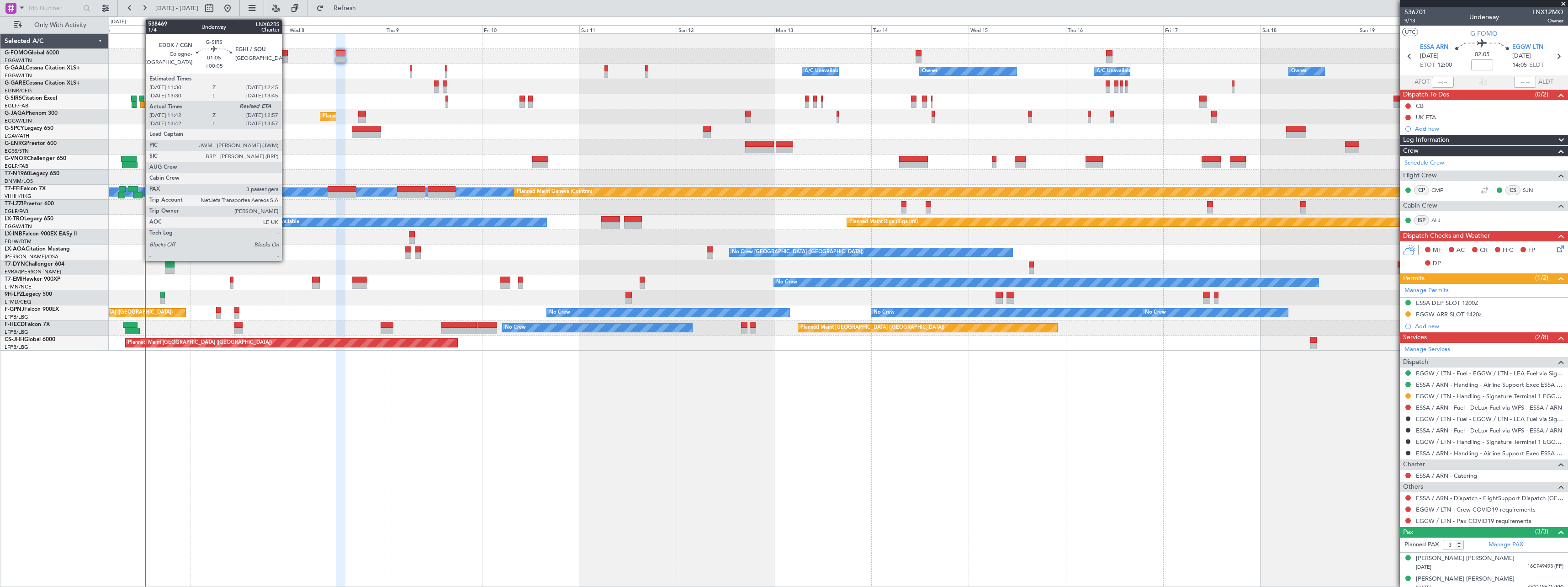
click at [141, 96] on div at bounding box center [142, 99] width 5 height 7
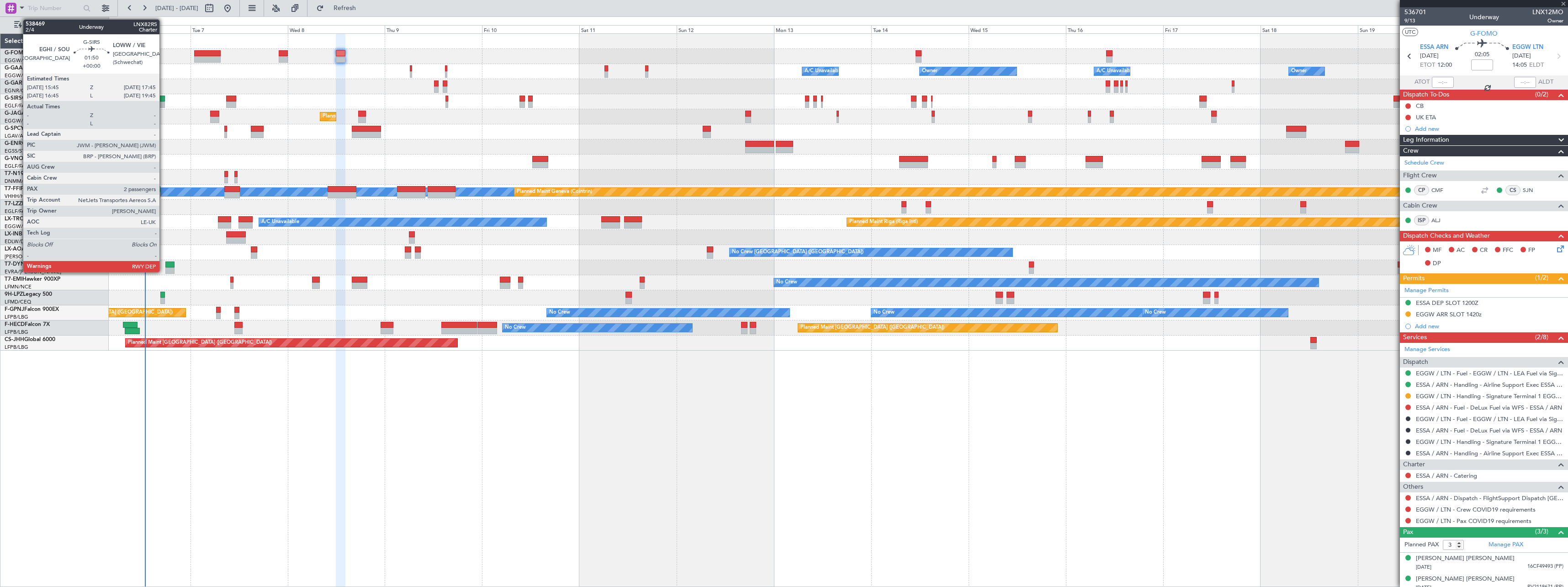
type input "+00:05"
type input "11:42"
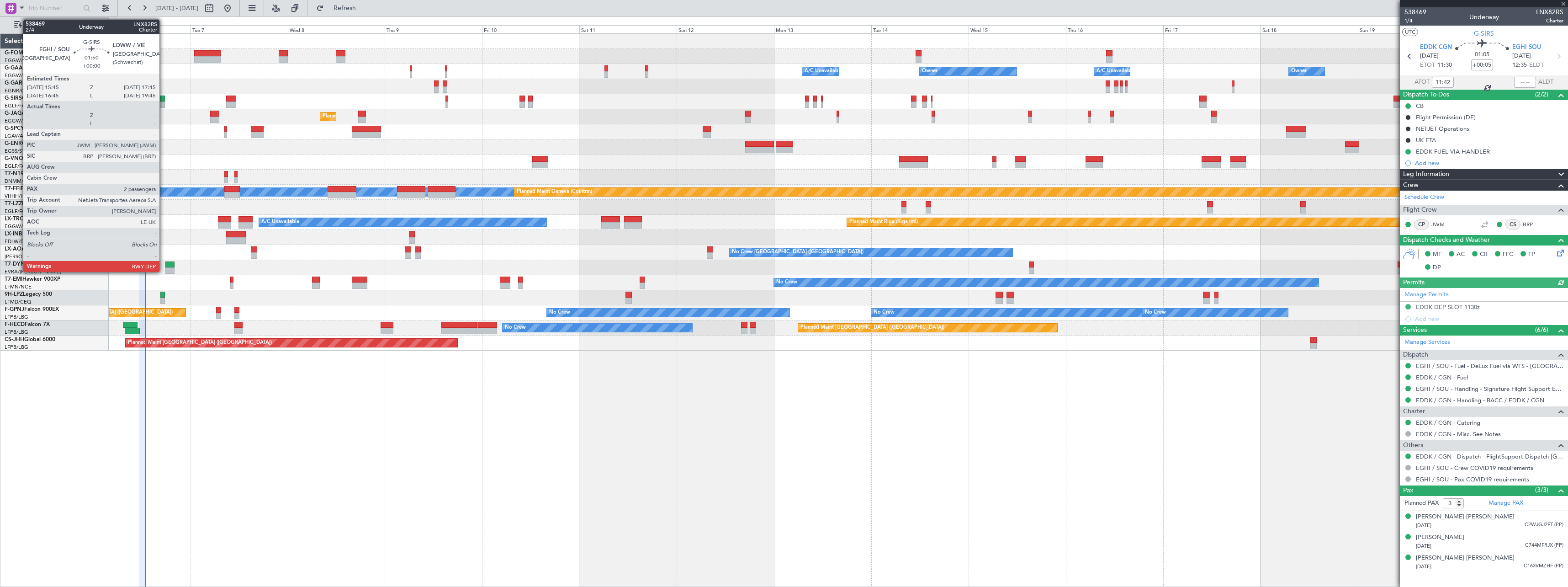
click at [164, 98] on div at bounding box center [161, 99] width 9 height 7
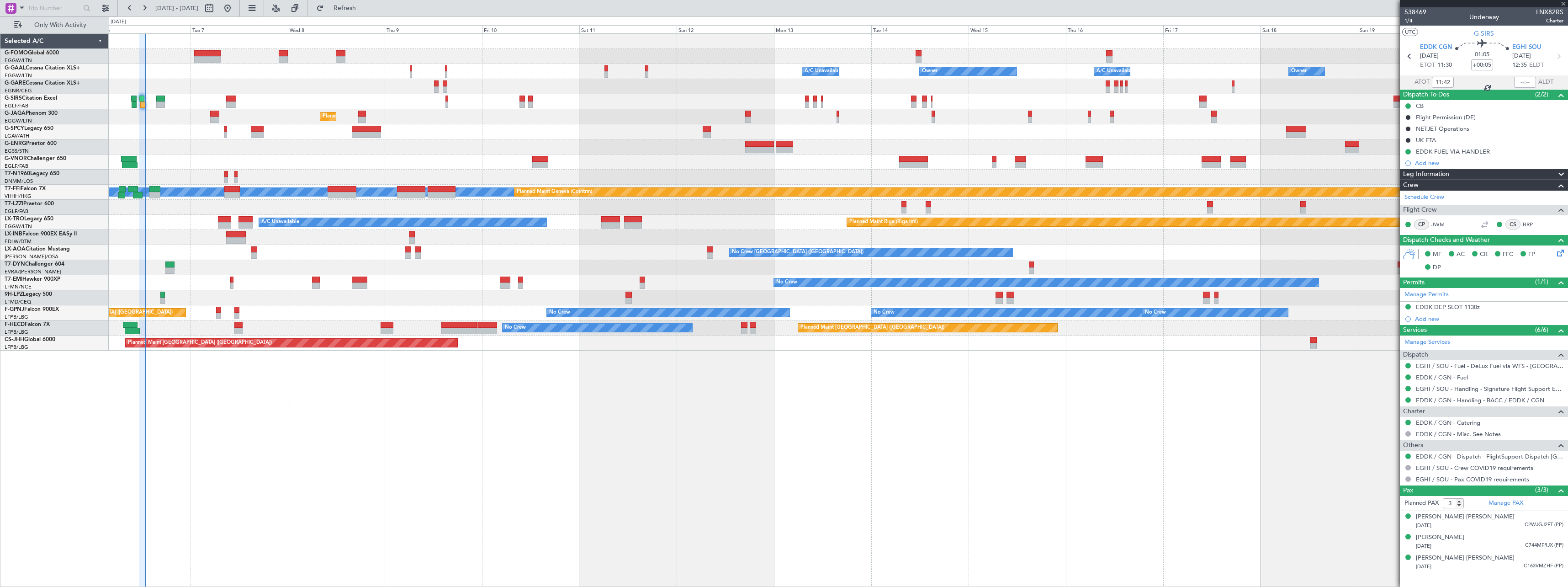
type input "2"
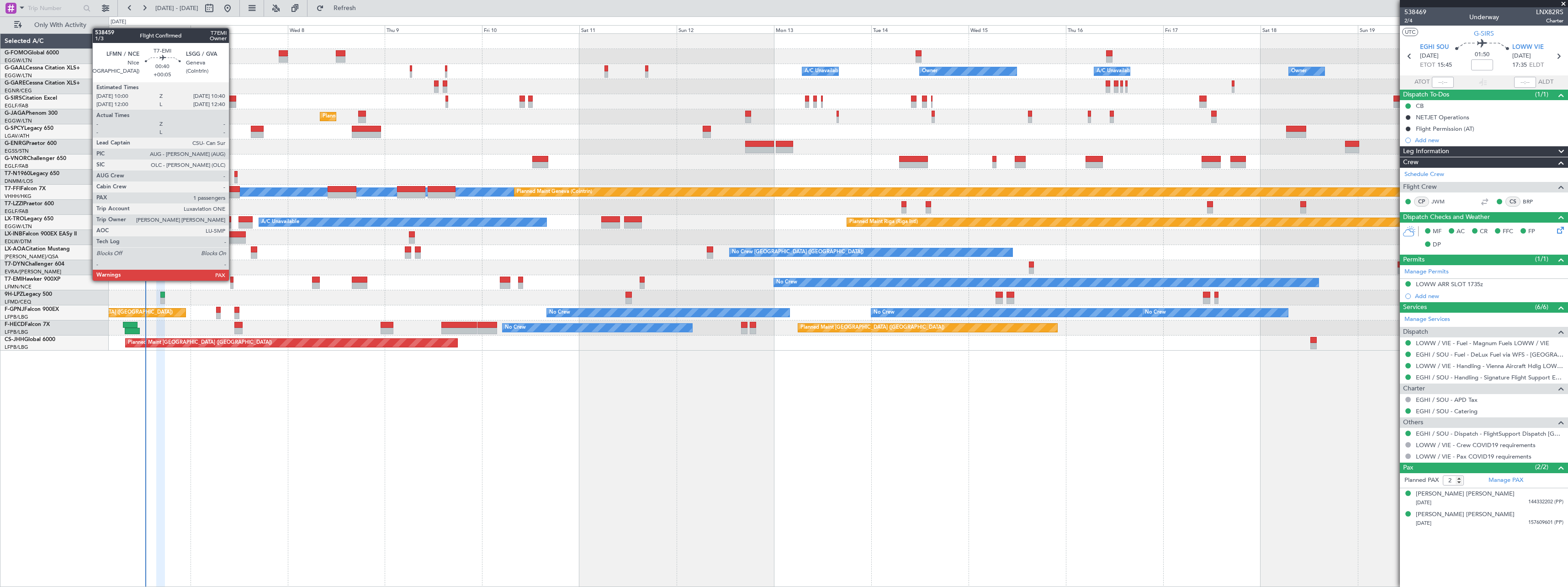
click at [233, 279] on div at bounding box center [231, 279] width 3 height 7
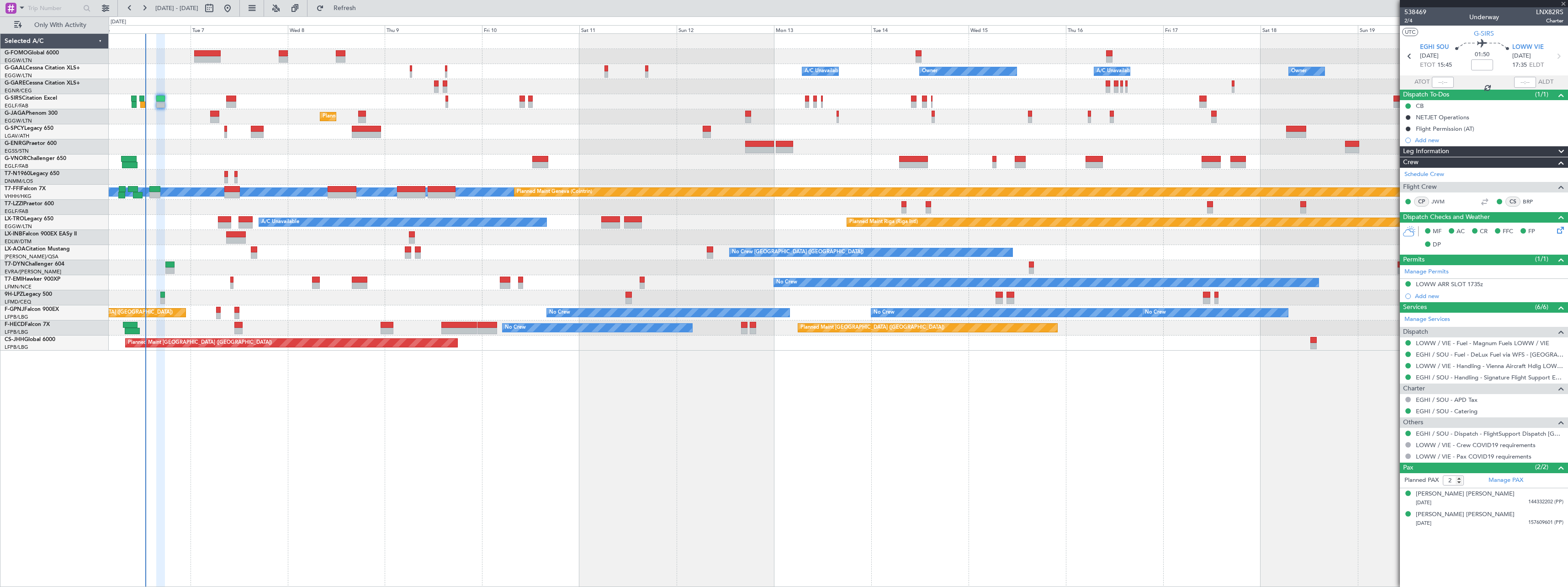
type input "+00:05"
type input "1"
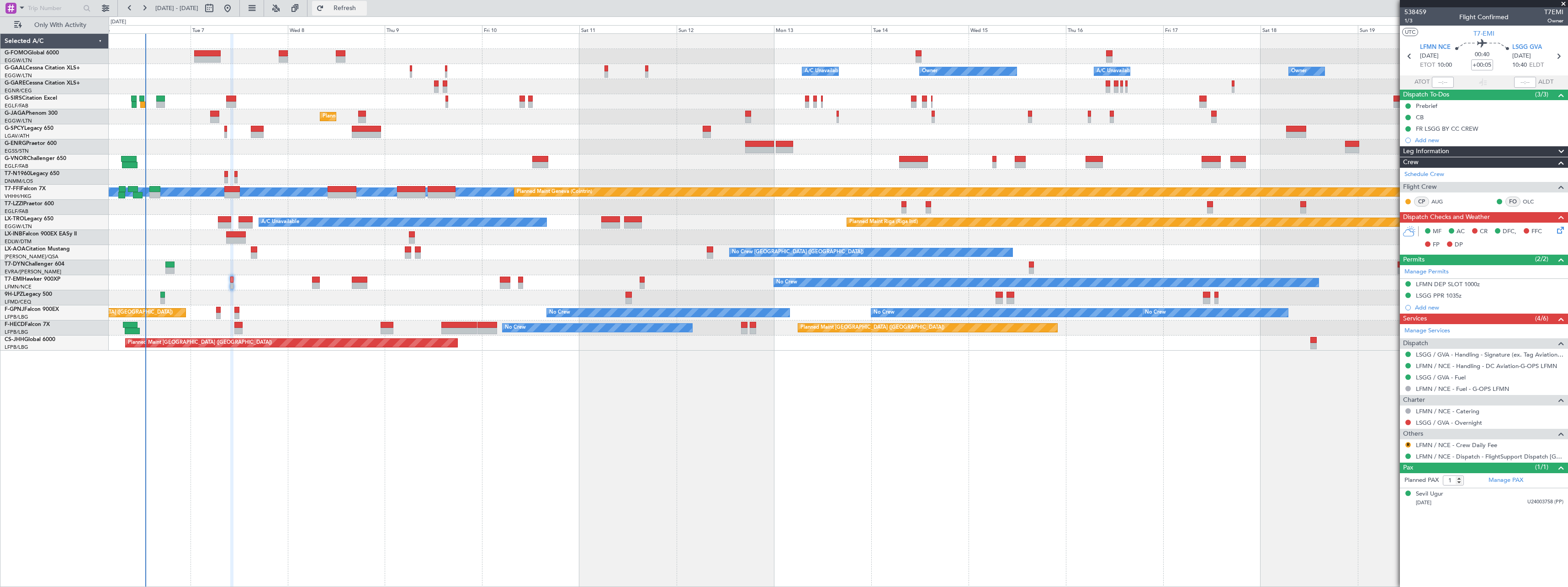
click at [364, 10] on span "Refresh" at bounding box center [345, 8] width 38 height 7
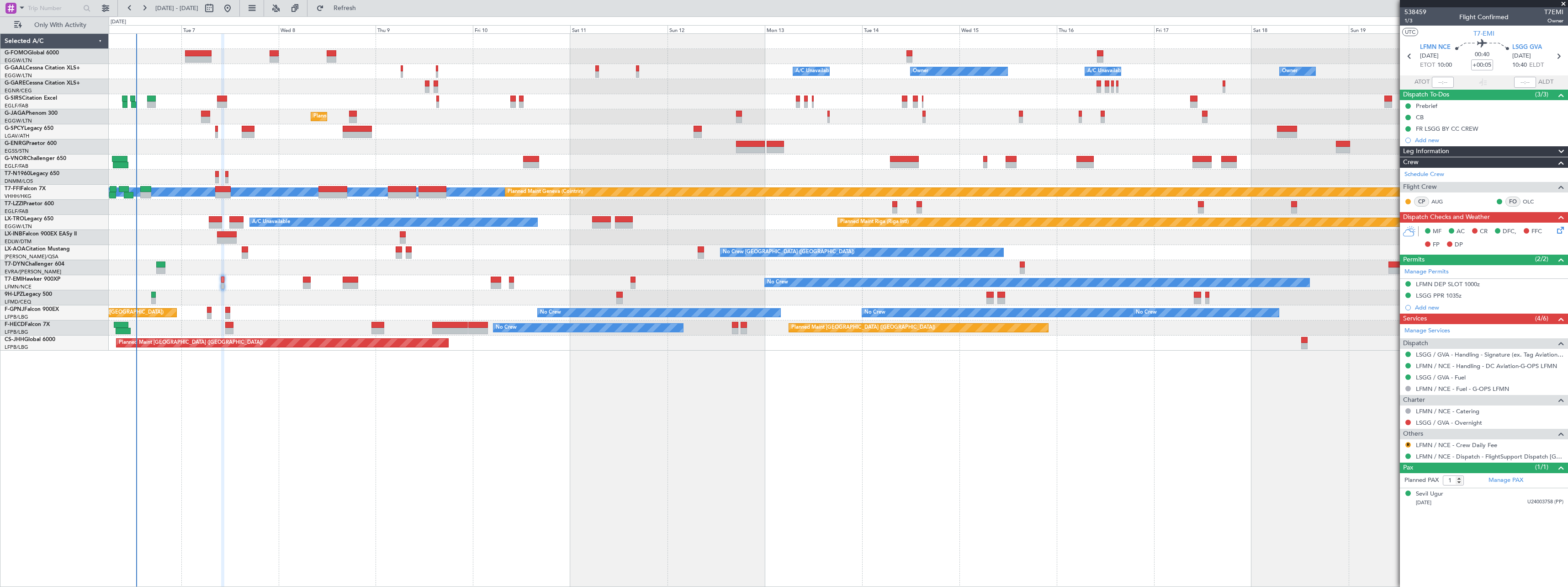
click at [308, 259] on div "Planned Maint Monchengladbach No Crew Charleroi (Brussels South) No Crew Monche…" at bounding box center [838, 252] width 1459 height 15
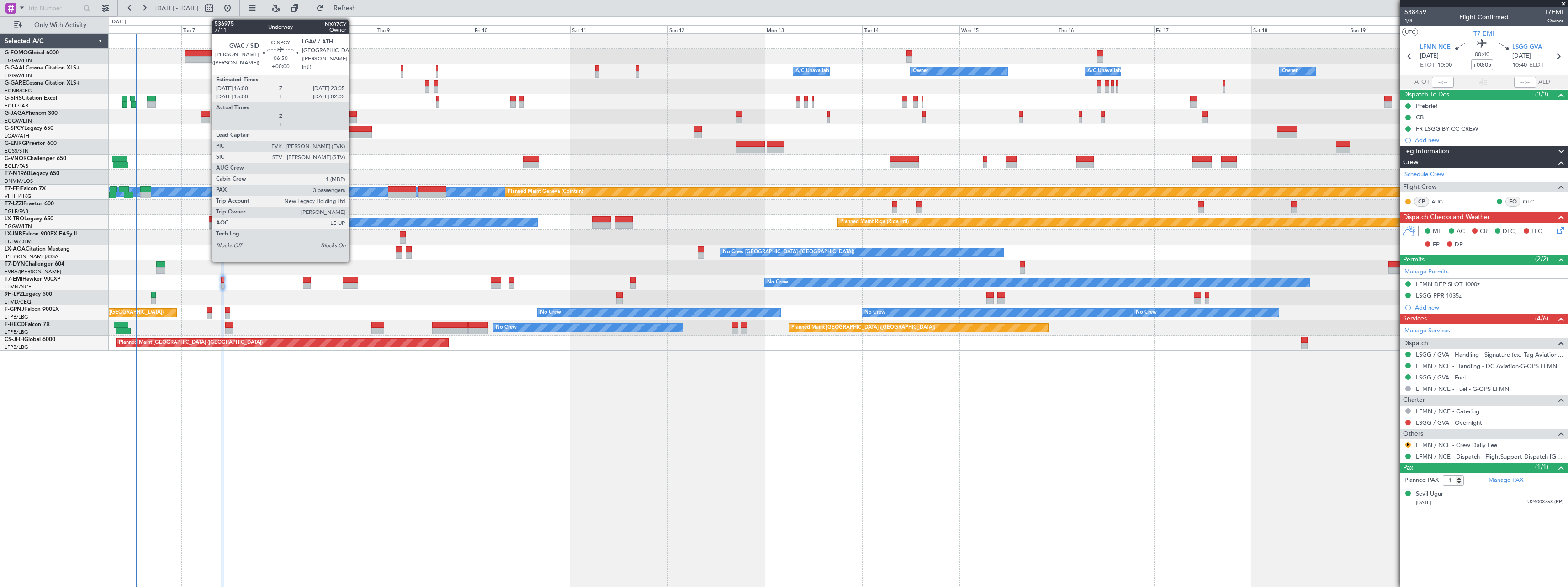
click at [352, 129] on div at bounding box center [357, 128] width 29 height 7
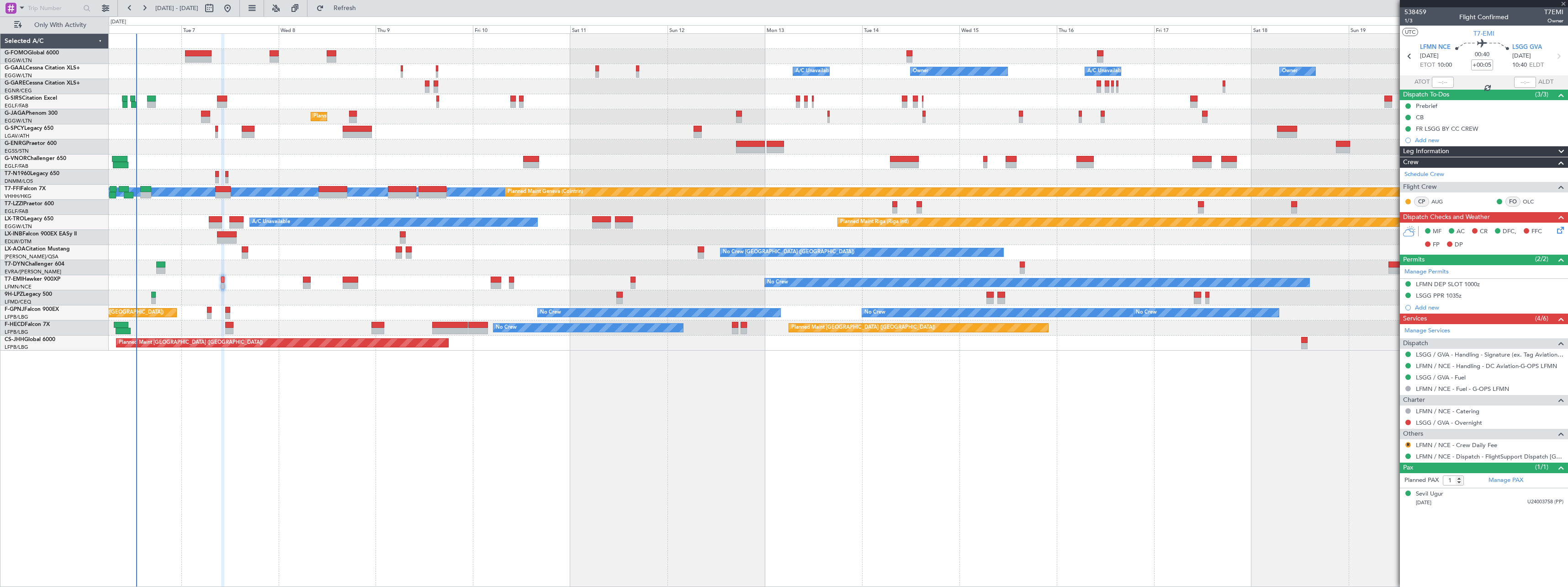
type input "3"
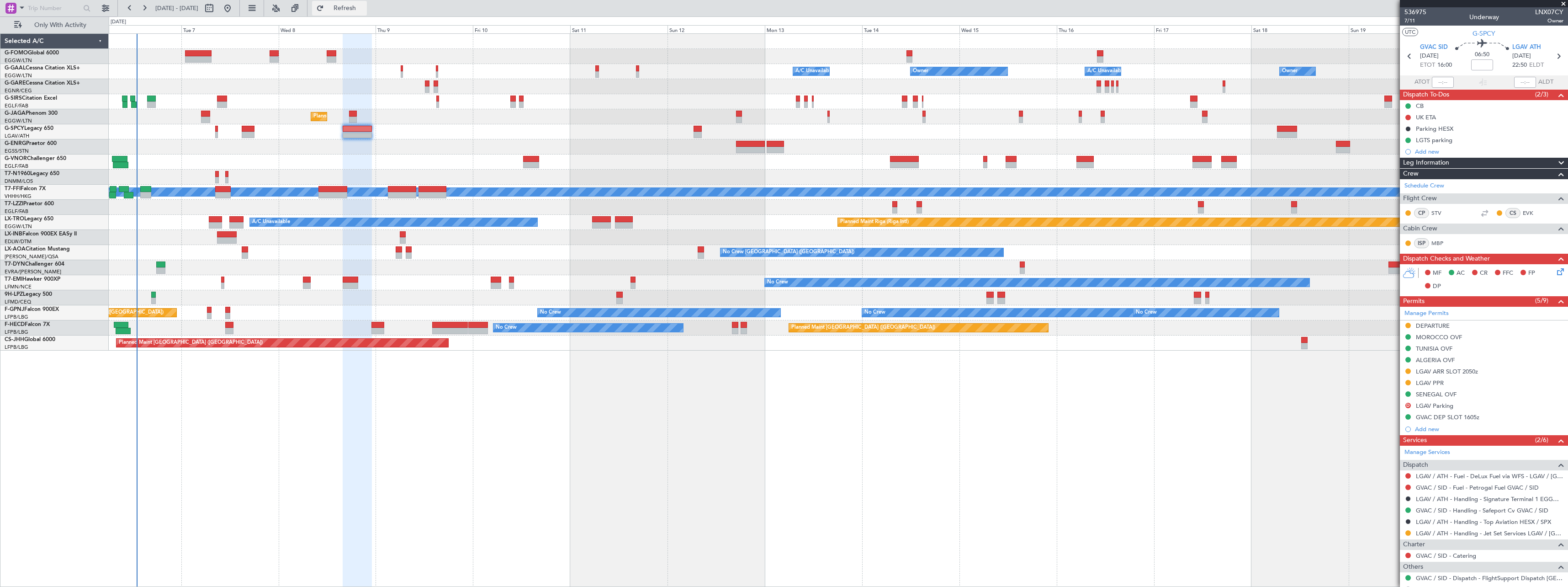
click at [363, 7] on span "Refresh" at bounding box center [345, 8] width 38 height 7
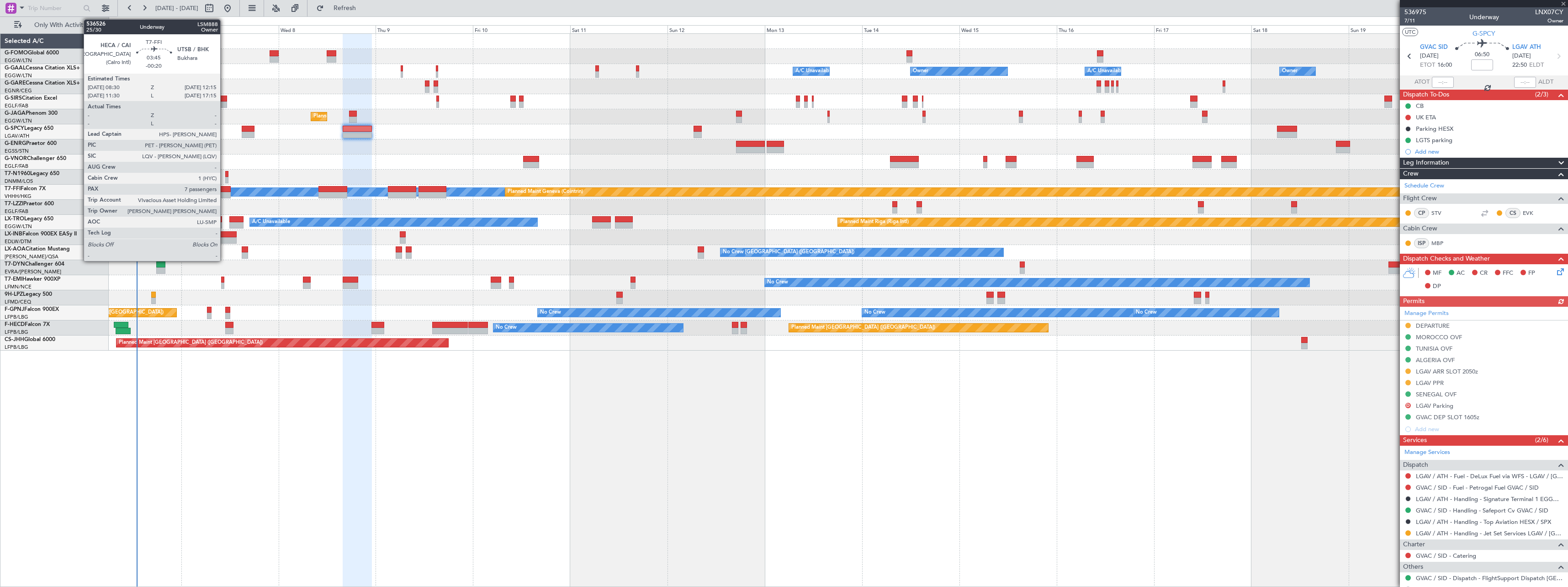
click at [225, 193] on div at bounding box center [223, 195] width 16 height 7
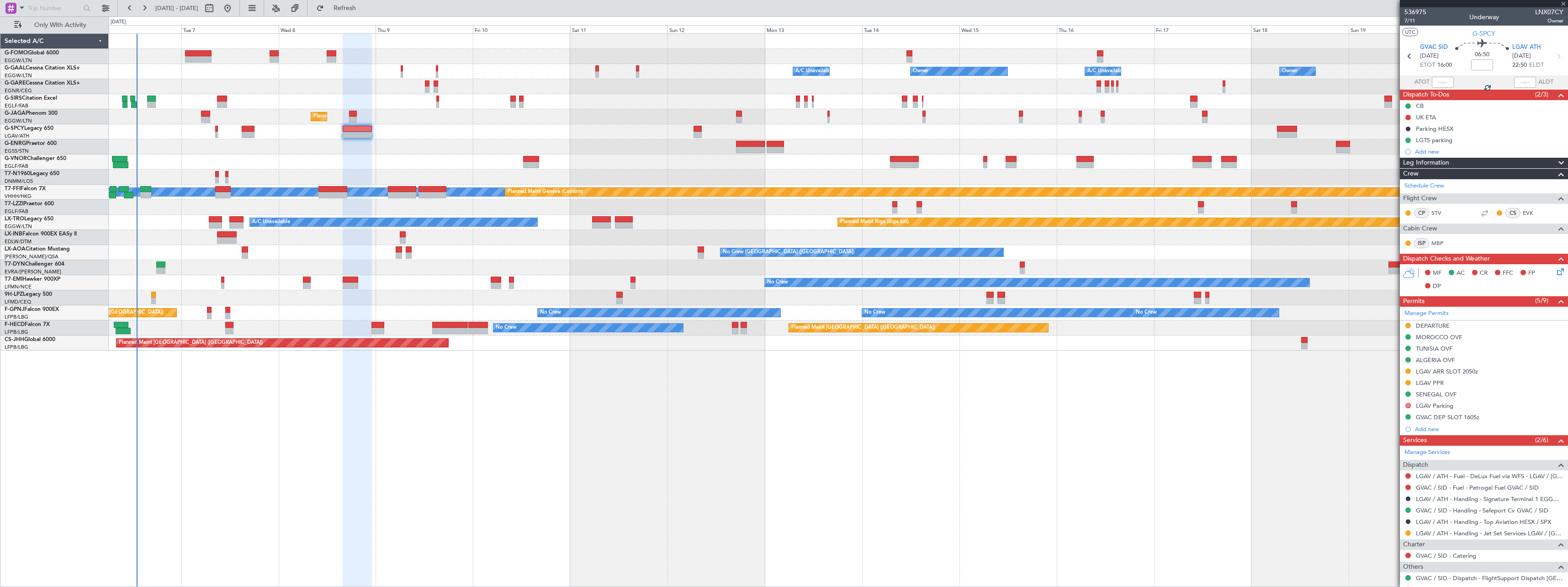
type input "-00:20"
type input "7"
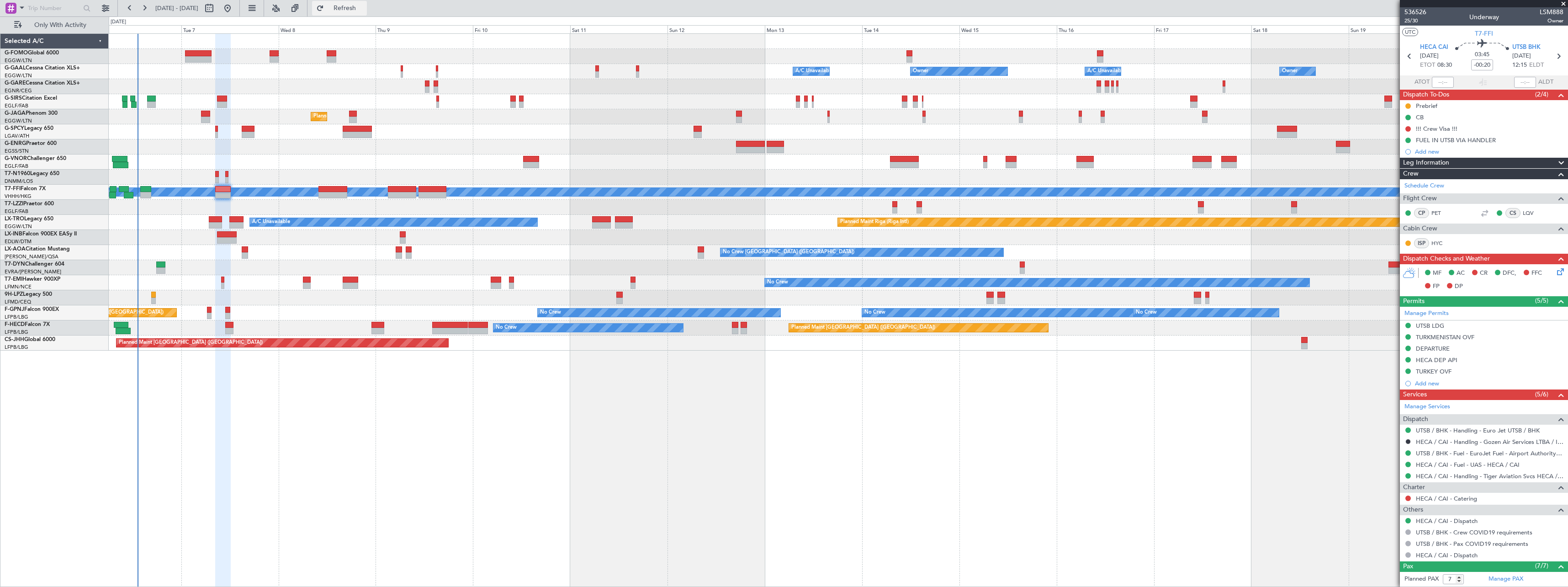
click at [364, 7] on span "Refresh" at bounding box center [345, 8] width 38 height 7
click at [364, 11] on span "Refresh" at bounding box center [345, 8] width 38 height 7
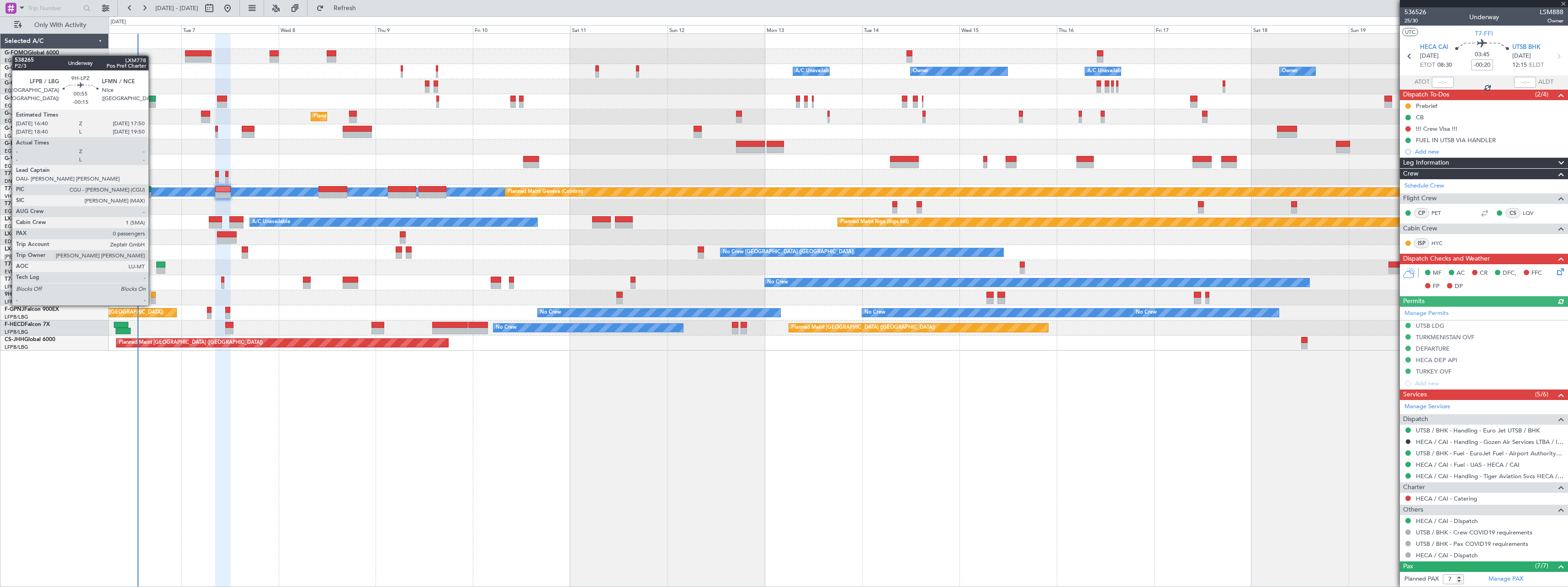
click at [153, 296] on div at bounding box center [153, 295] width 5 height 7
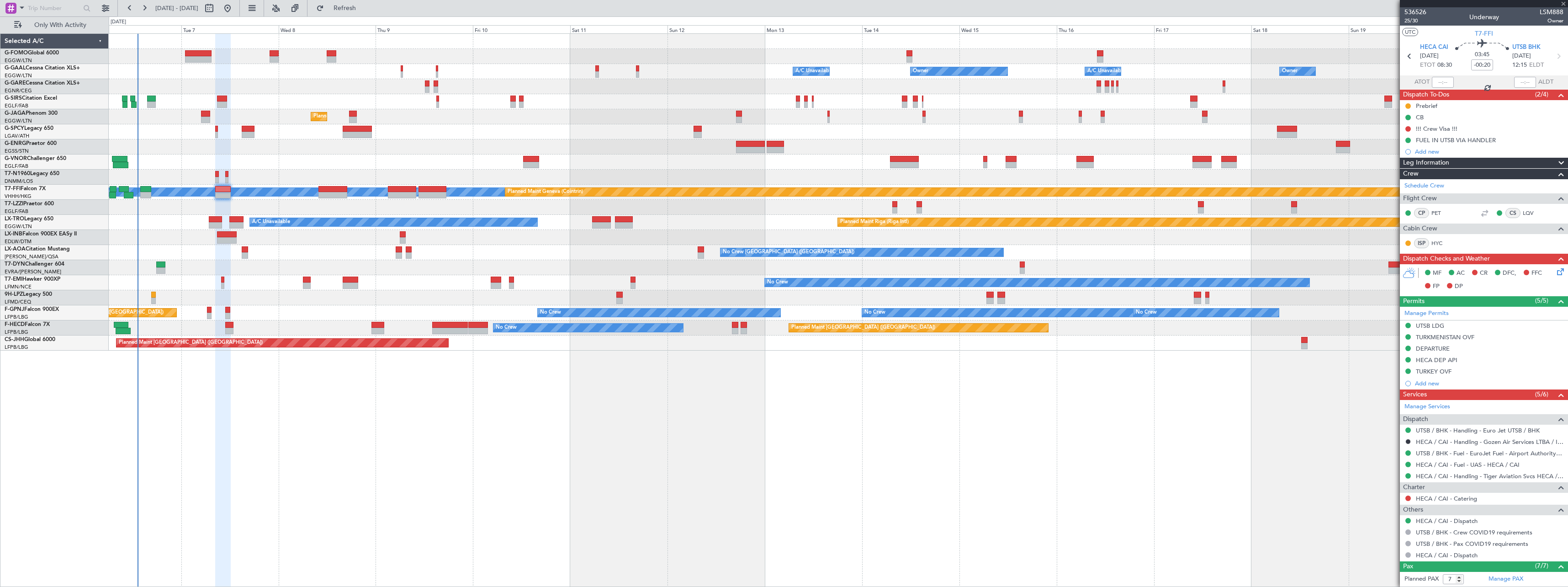
type input "-00:15"
type input "0"
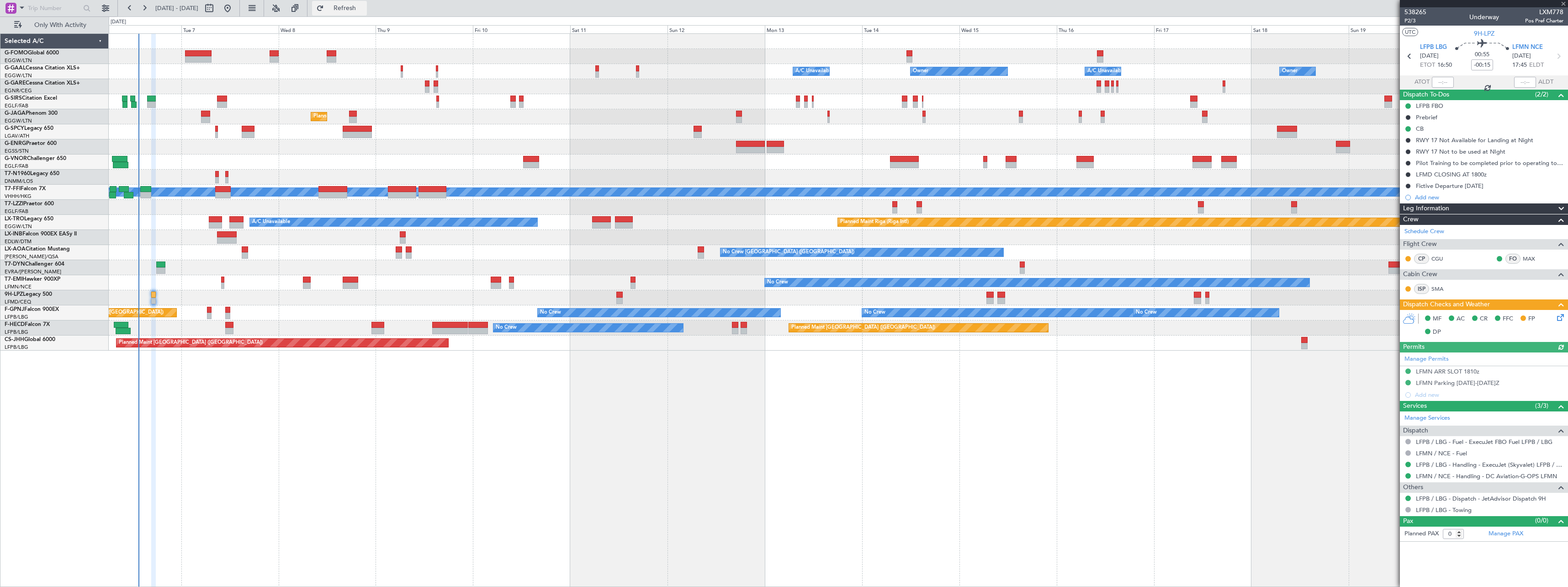
click at [364, 5] on span "Refresh" at bounding box center [345, 8] width 38 height 7
click at [363, 8] on span "Refresh" at bounding box center [345, 8] width 38 height 7
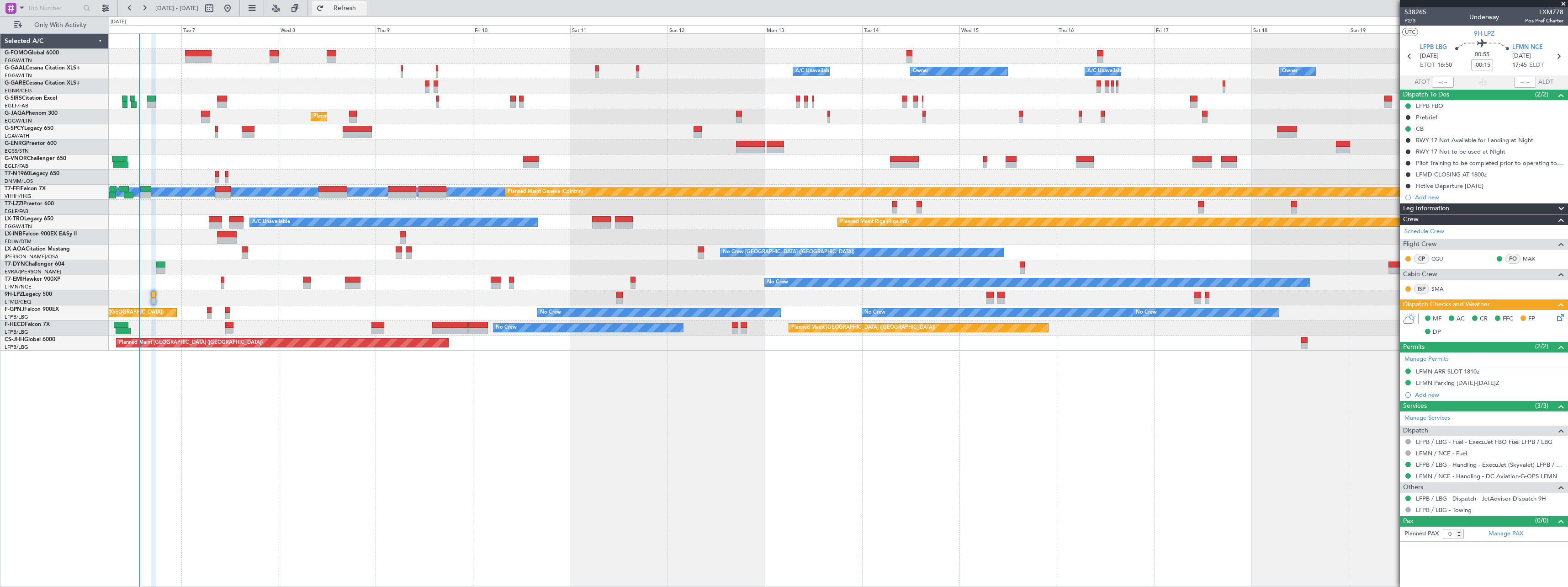
click at [364, 5] on span "Refresh" at bounding box center [345, 8] width 38 height 7
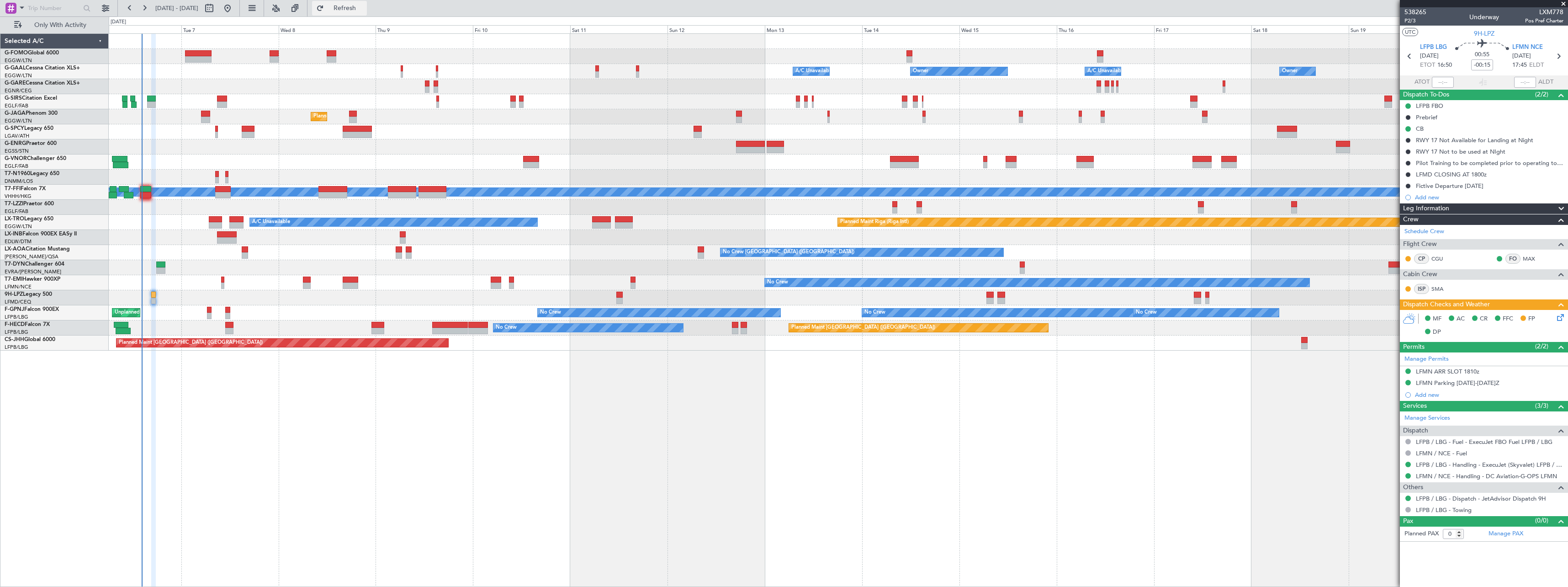
click at [364, 9] on span "Refresh" at bounding box center [345, 8] width 38 height 7
